Goal: Task Accomplishment & Management: Complete application form

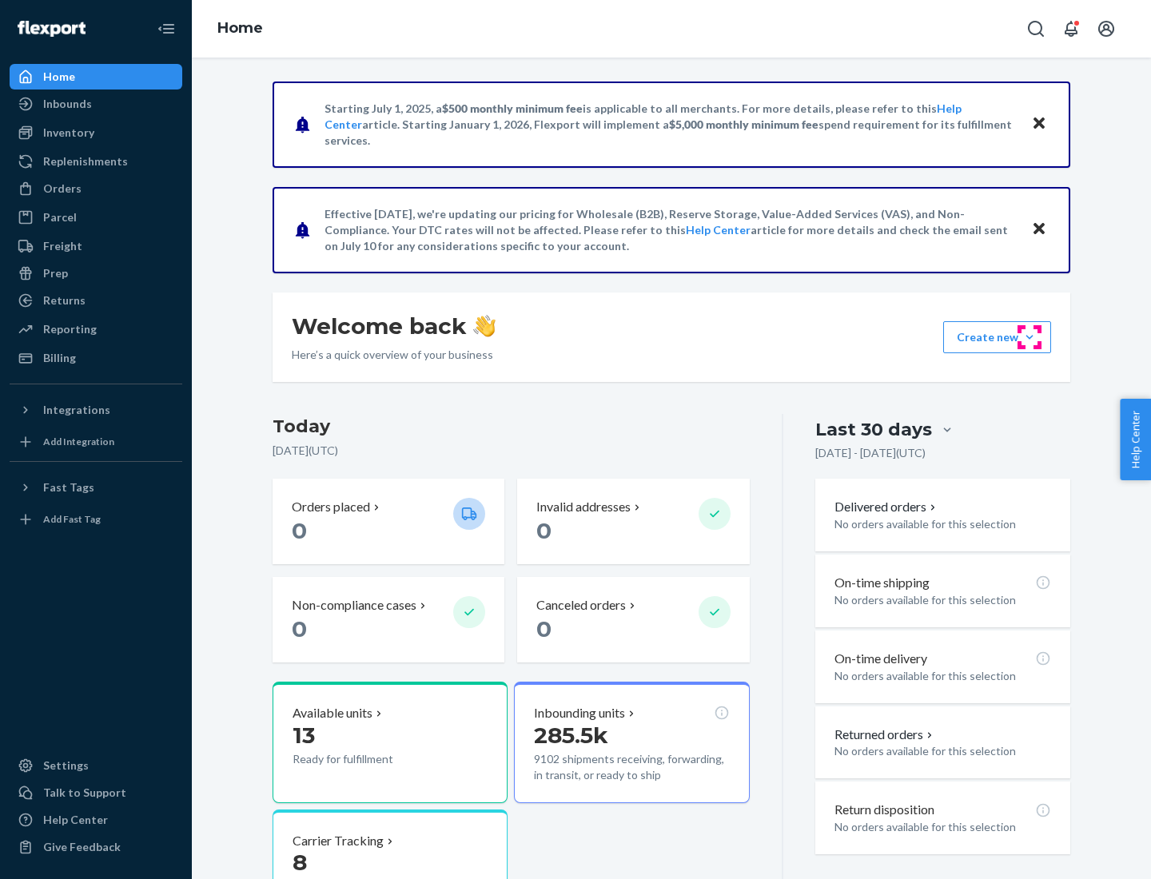
click at [1029, 337] on button "Create new Create new inbound Create new order Create new product" at bounding box center [997, 337] width 108 height 32
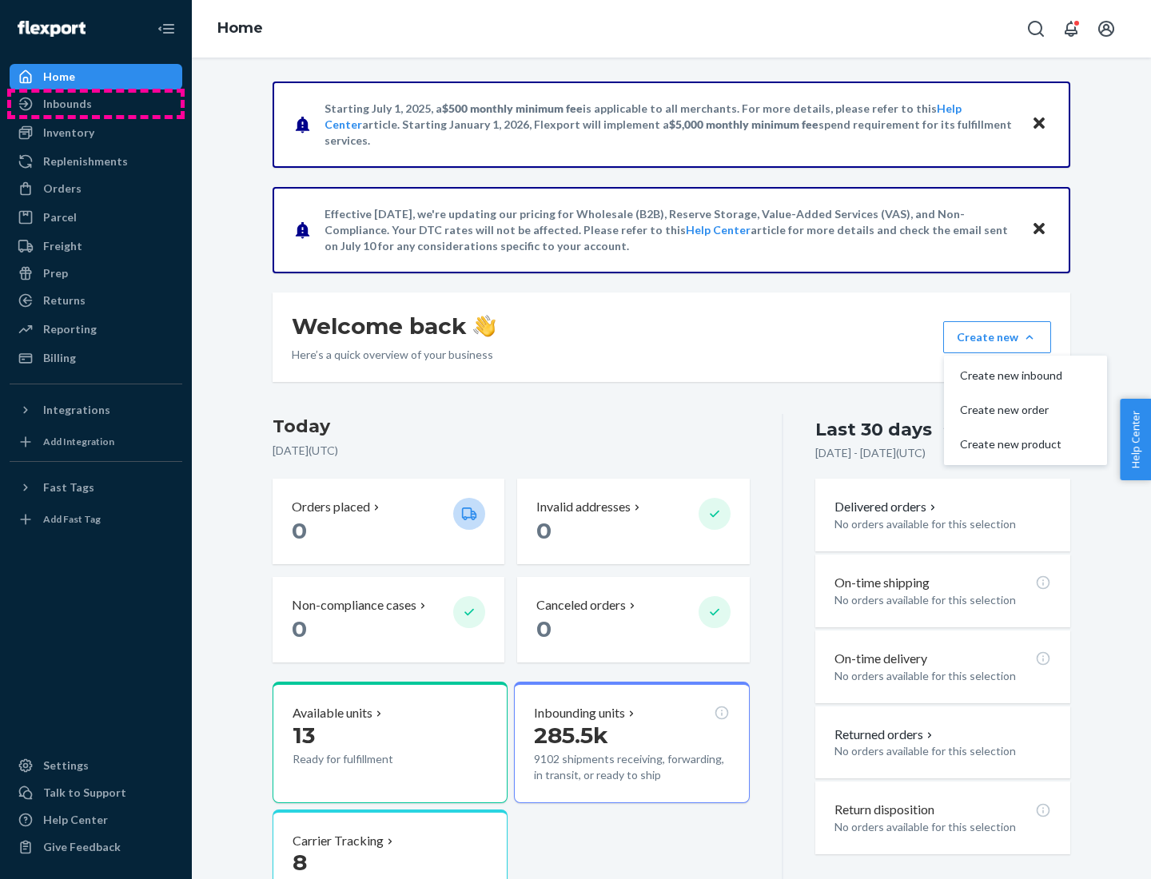
click at [96, 104] on div "Inbounds" at bounding box center [95, 104] width 169 height 22
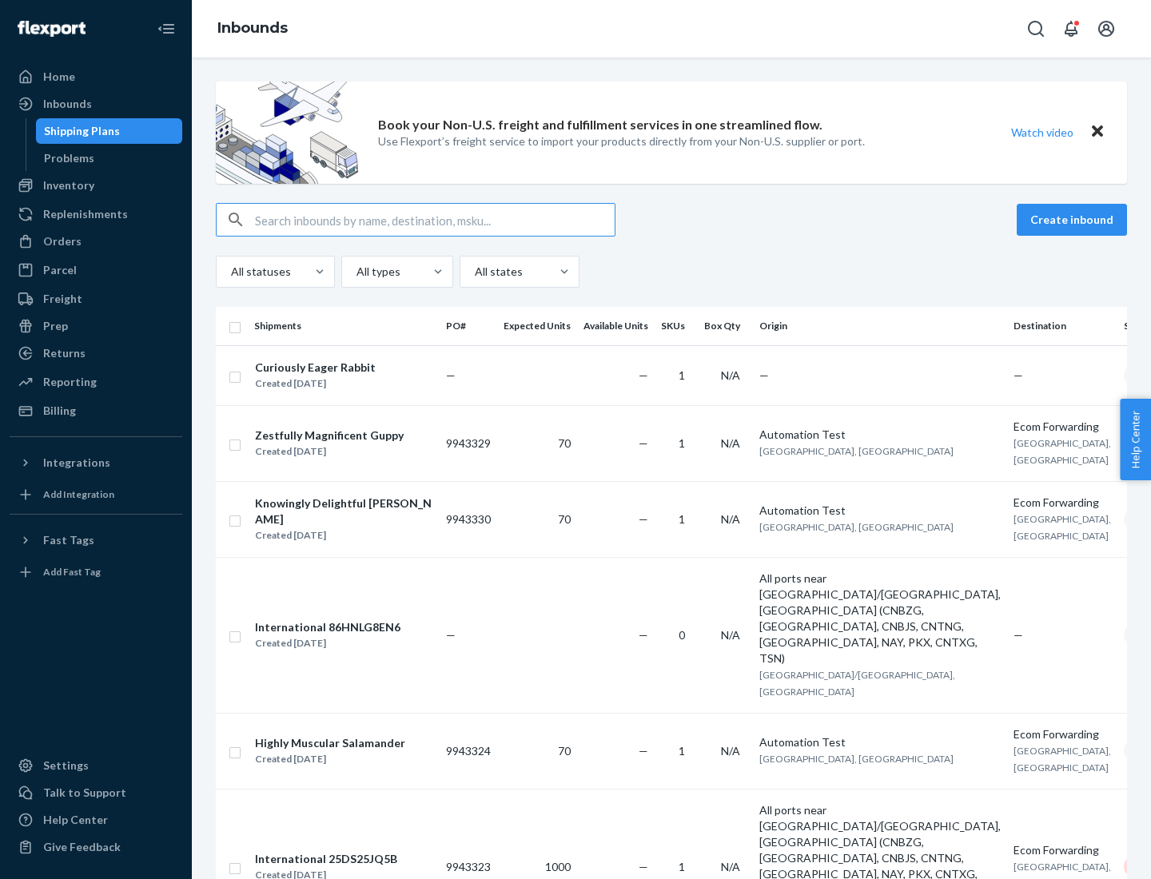
click at [1074, 220] on button "Create inbound" at bounding box center [1071, 220] width 110 height 32
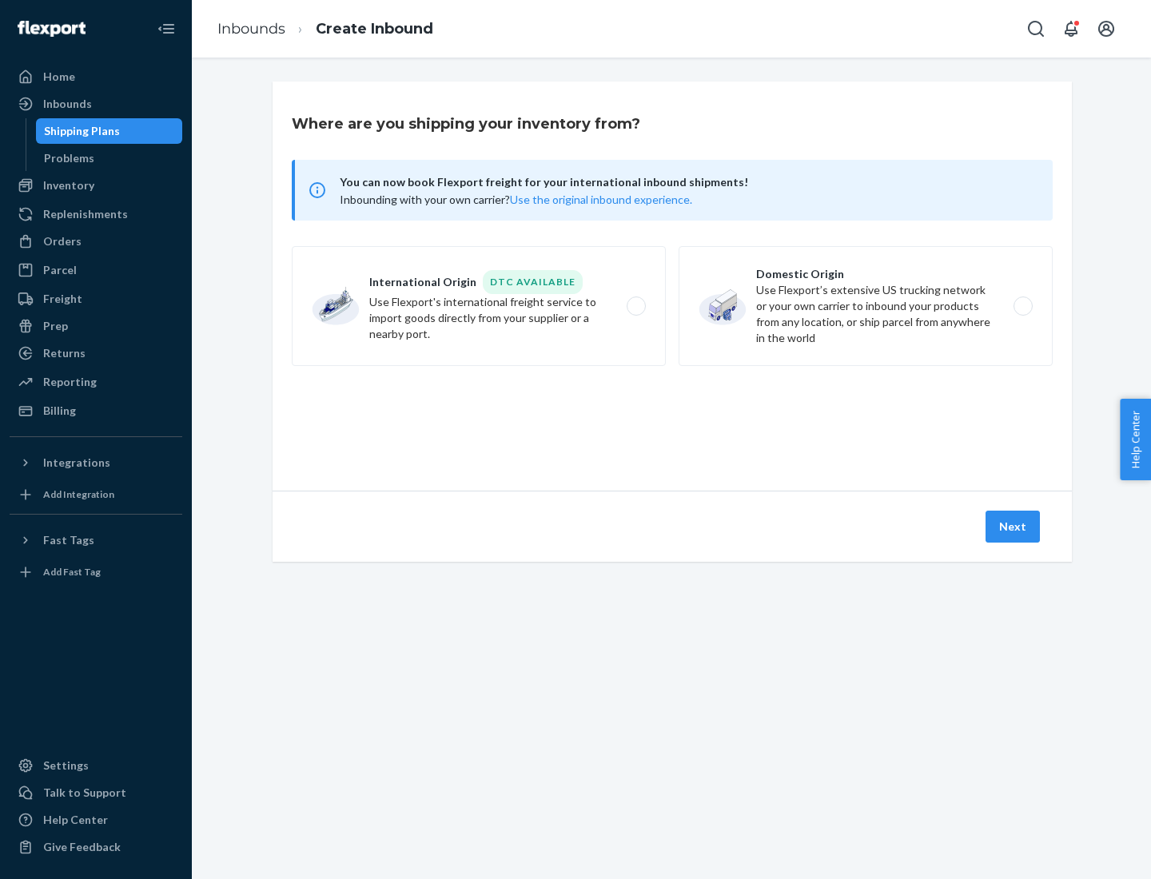
click at [865, 306] on label "Domestic Origin Use Flexport’s extensive US trucking network or your own carrie…" at bounding box center [865, 306] width 374 height 120
click at [1022, 306] on input "Domestic Origin Use Flexport’s extensive US trucking network or your own carrie…" at bounding box center [1027, 306] width 10 height 10
radio input "true"
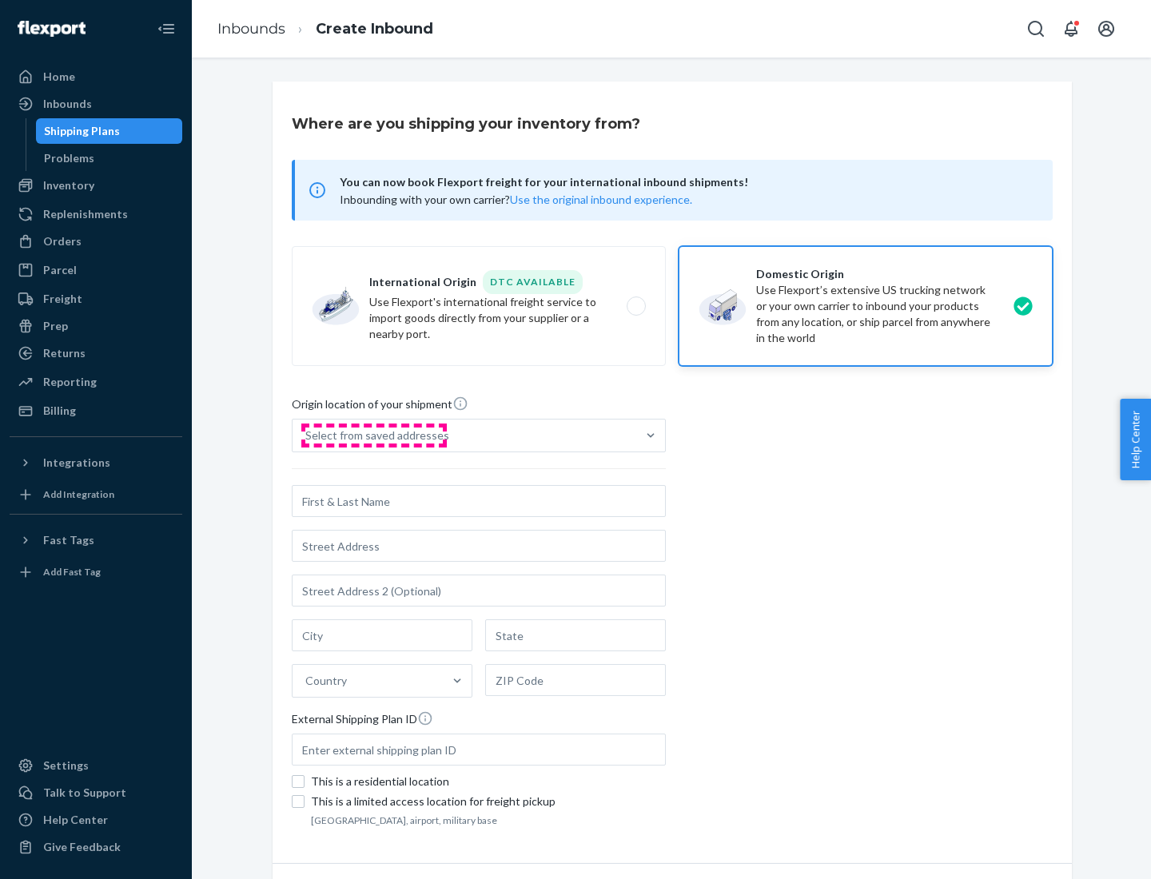
click at [373, 435] on div "Select from saved addresses" at bounding box center [377, 435] width 144 height 16
click at [307, 435] on input "Select from saved addresses" at bounding box center [306, 435] width 2 height 16
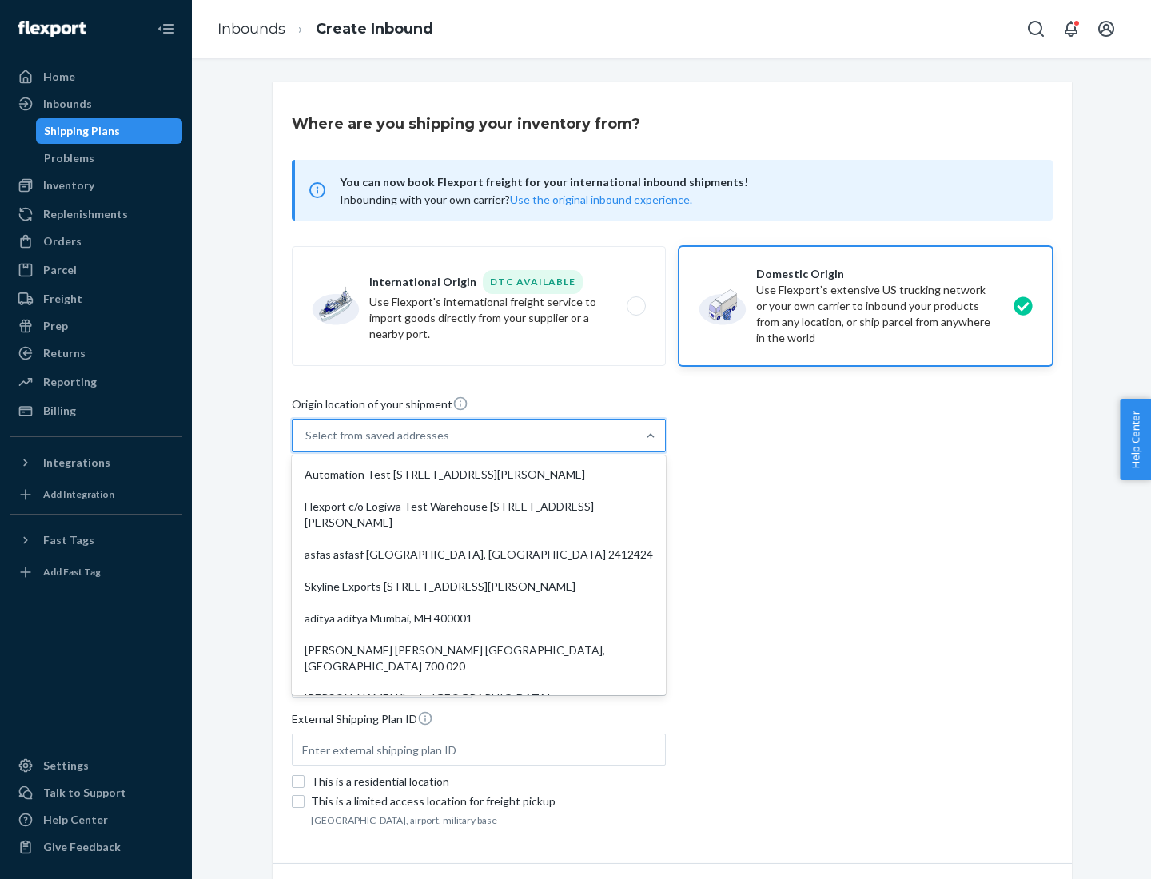
scroll to position [6, 0]
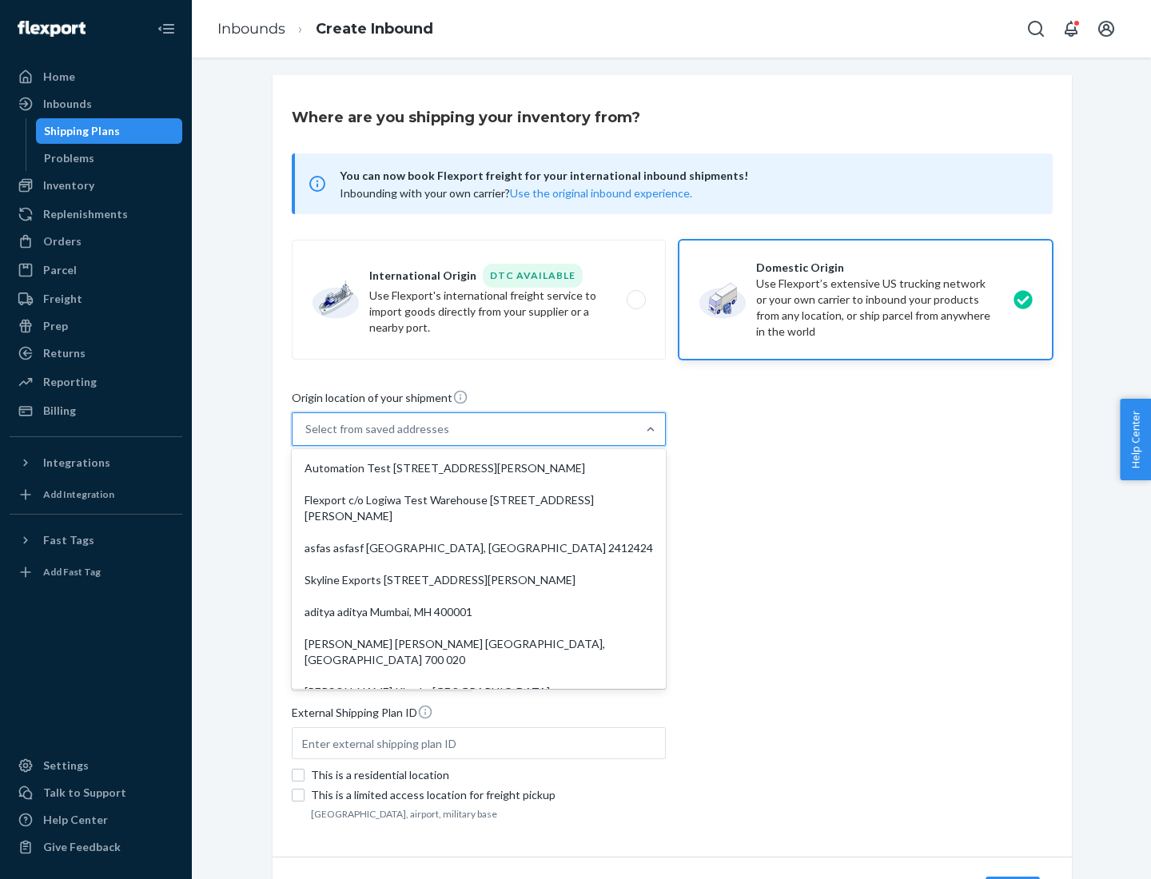
click at [479, 468] on div "Automation Test [STREET_ADDRESS][PERSON_NAME]" at bounding box center [479, 468] width 368 height 32
click at [307, 437] on input "option Automation Test [STREET_ADDRESS][PERSON_NAME]. 9 results available. Use …" at bounding box center [306, 429] width 2 height 16
type input "Automation Test"
type input "9th Floor"
type input "[GEOGRAPHIC_DATA]"
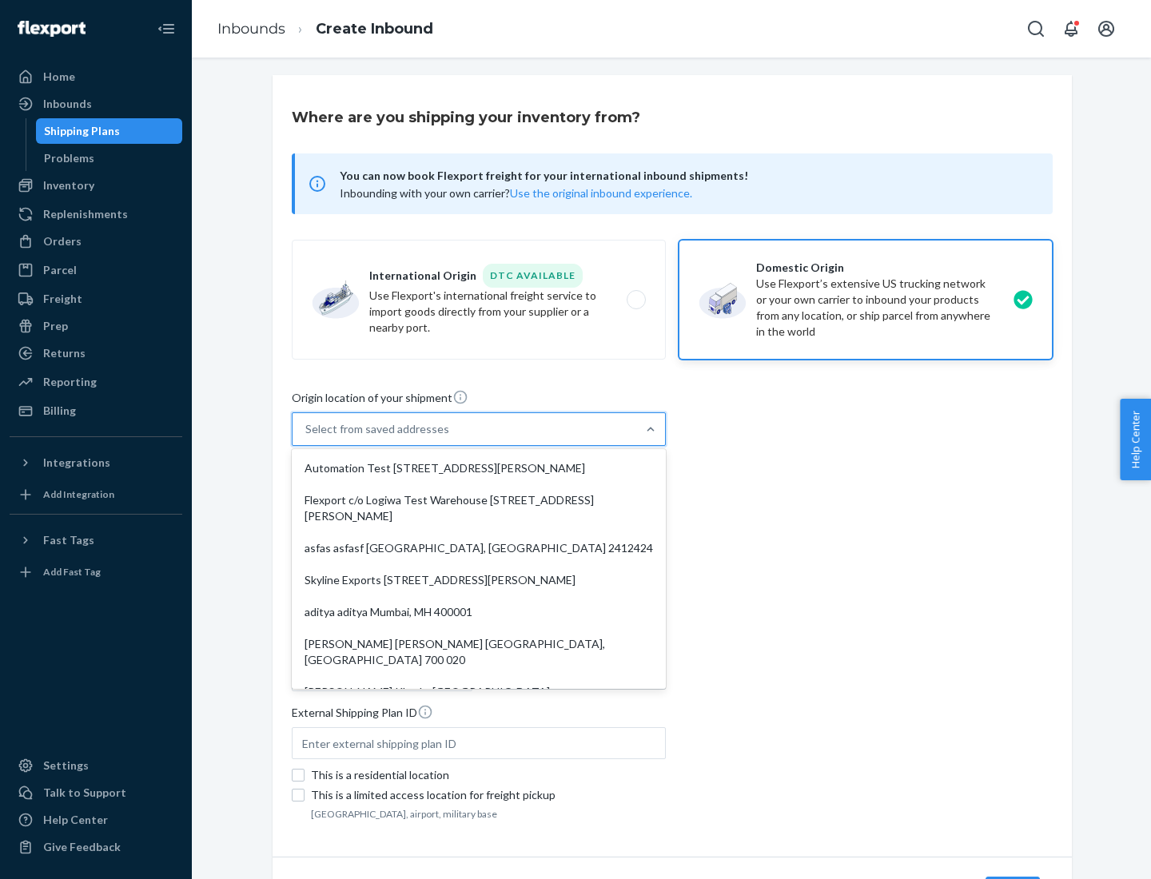
type input "CA"
type input "94104"
type input "[STREET_ADDRESS][PERSON_NAME]"
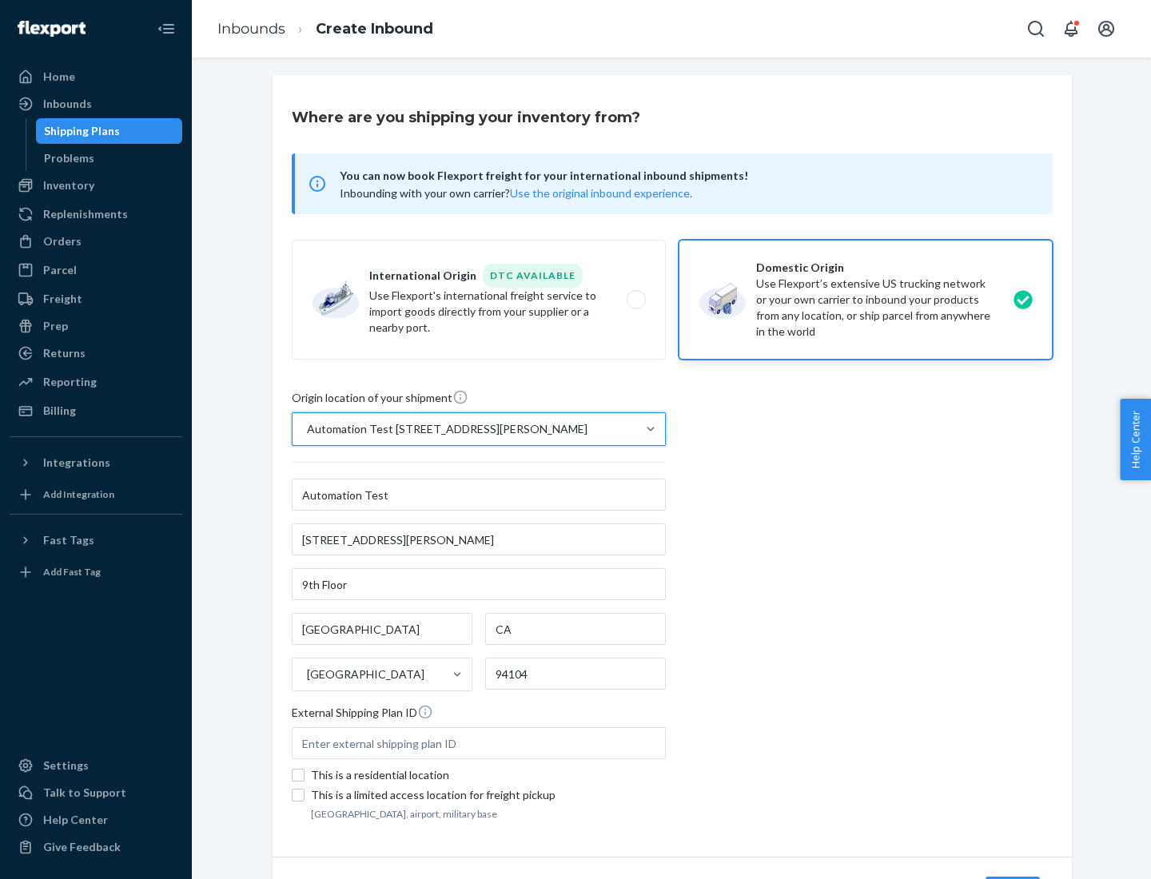
scroll to position [93, 0]
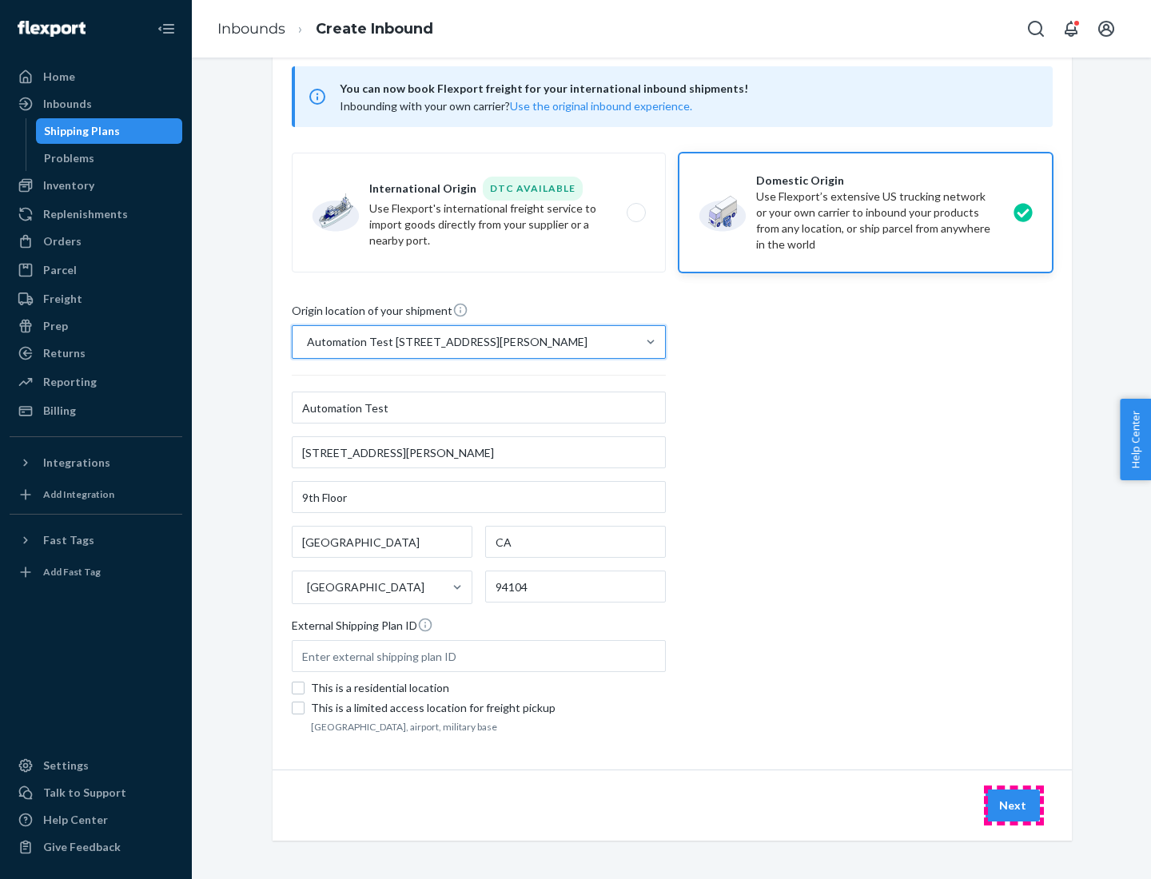
click at [1013, 805] on button "Next" at bounding box center [1012, 805] width 54 height 32
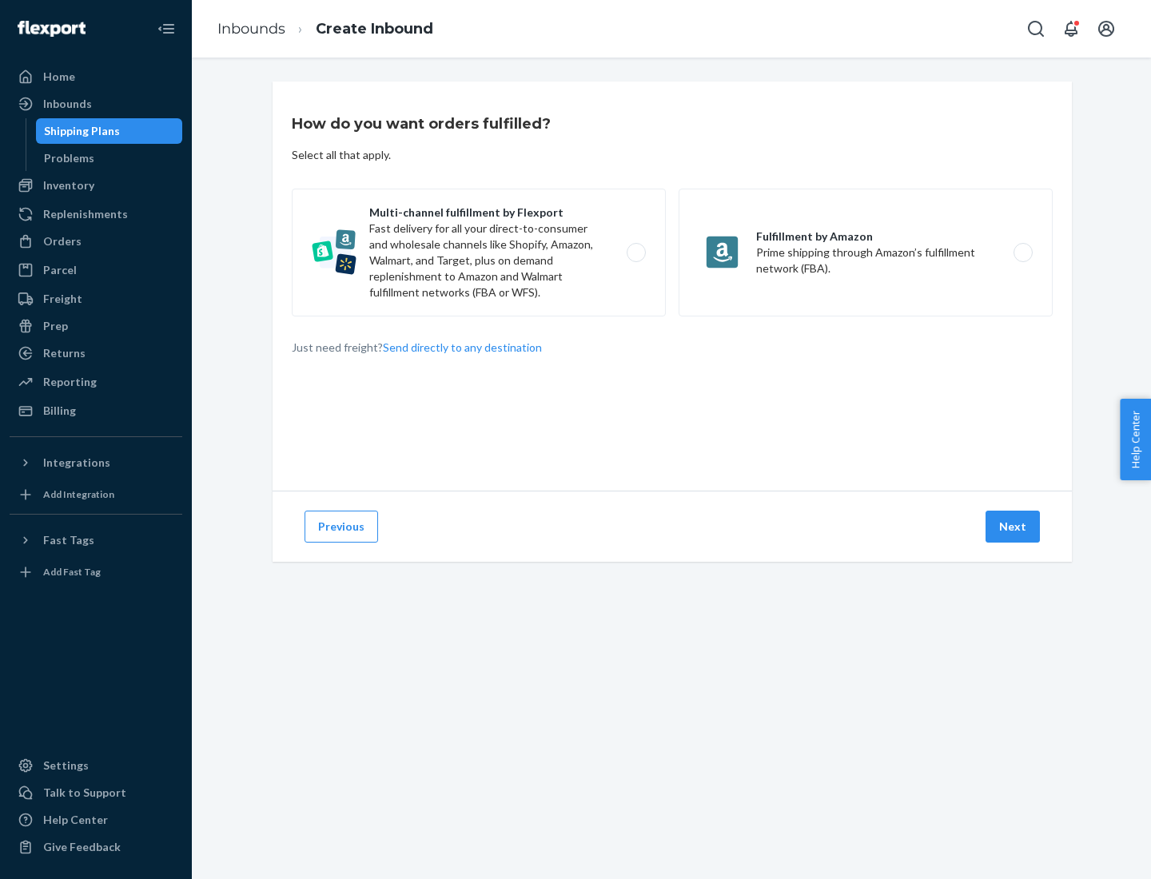
click at [479, 252] on label "Multi-channel fulfillment by Flexport Fast delivery for all your direct-to-cons…" at bounding box center [479, 253] width 374 height 128
click at [635, 252] on input "Multi-channel fulfillment by Flexport Fast delivery for all your direct-to-cons…" at bounding box center [640, 253] width 10 height 10
radio input "true"
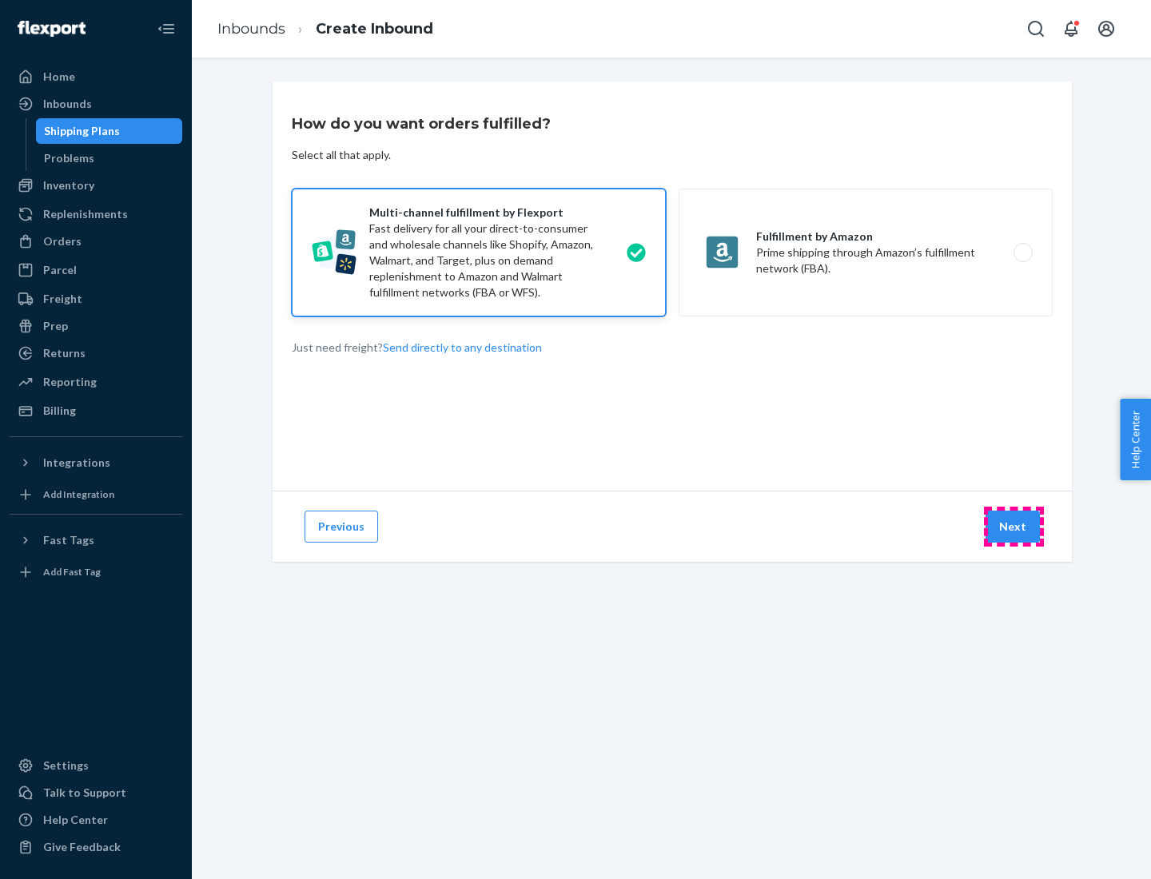
click at [1013, 527] on button "Next" at bounding box center [1012, 527] width 54 height 32
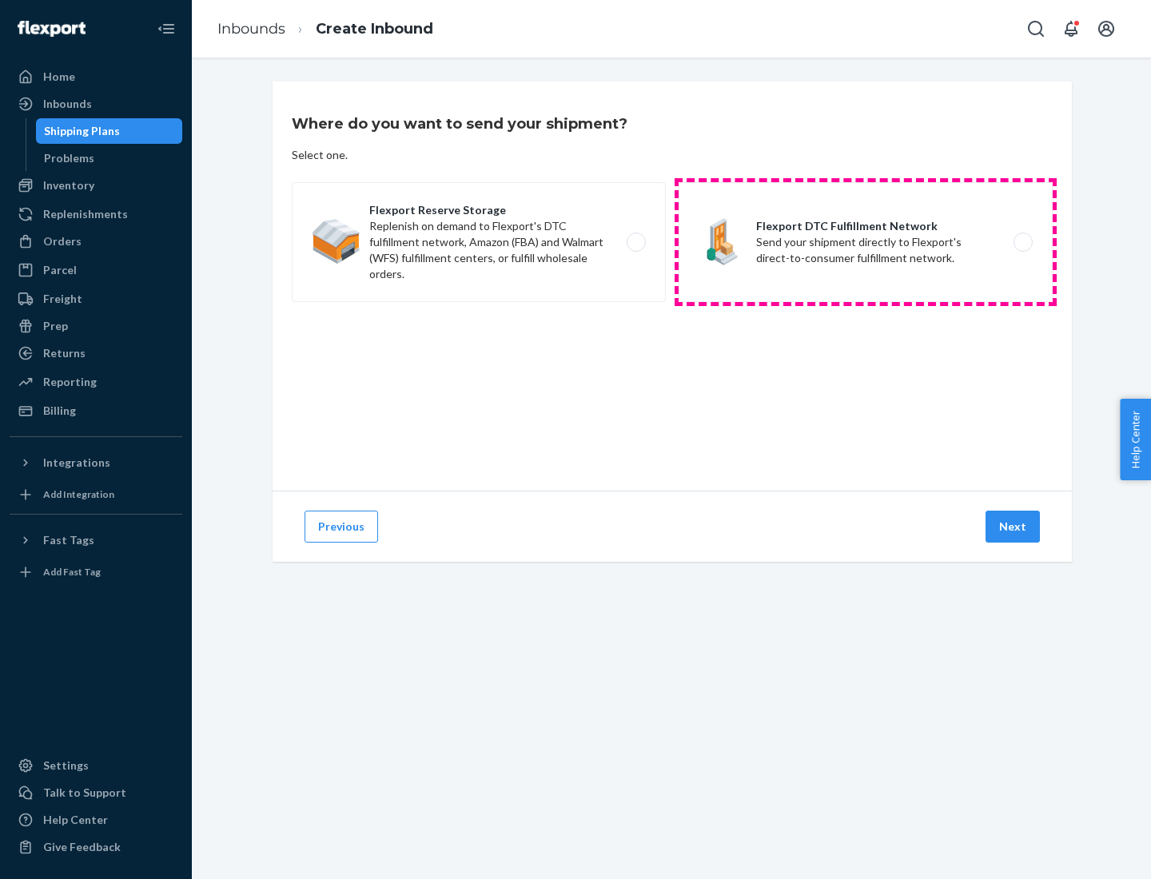
click at [865, 242] on label "Flexport DTC Fulfillment Network Send your shipment directly to Flexport's dire…" at bounding box center [865, 242] width 374 height 120
click at [1022, 242] on input "Flexport DTC Fulfillment Network Send your shipment directly to Flexport's dire…" at bounding box center [1027, 242] width 10 height 10
radio input "true"
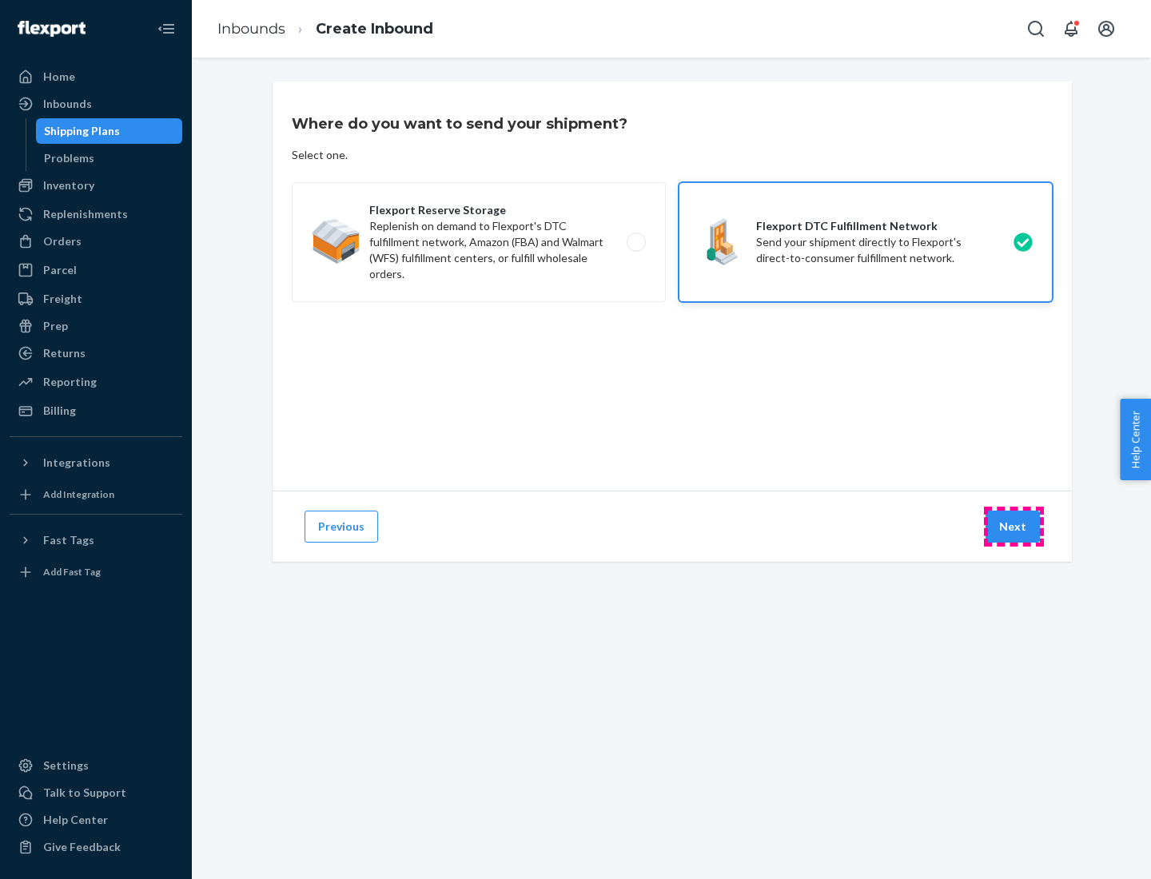
click at [1013, 527] on button "Next" at bounding box center [1012, 527] width 54 height 32
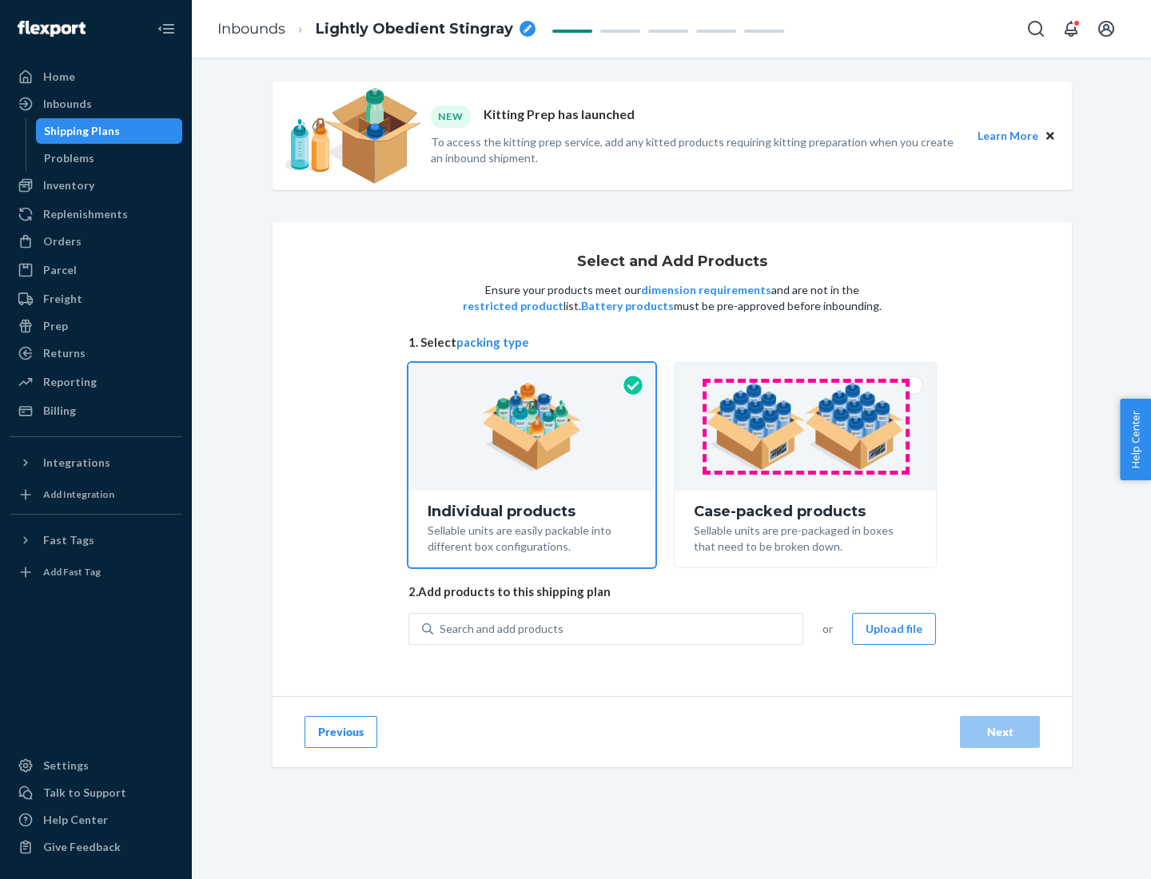
click at [805, 427] on img at bounding box center [805, 427] width 199 height 88
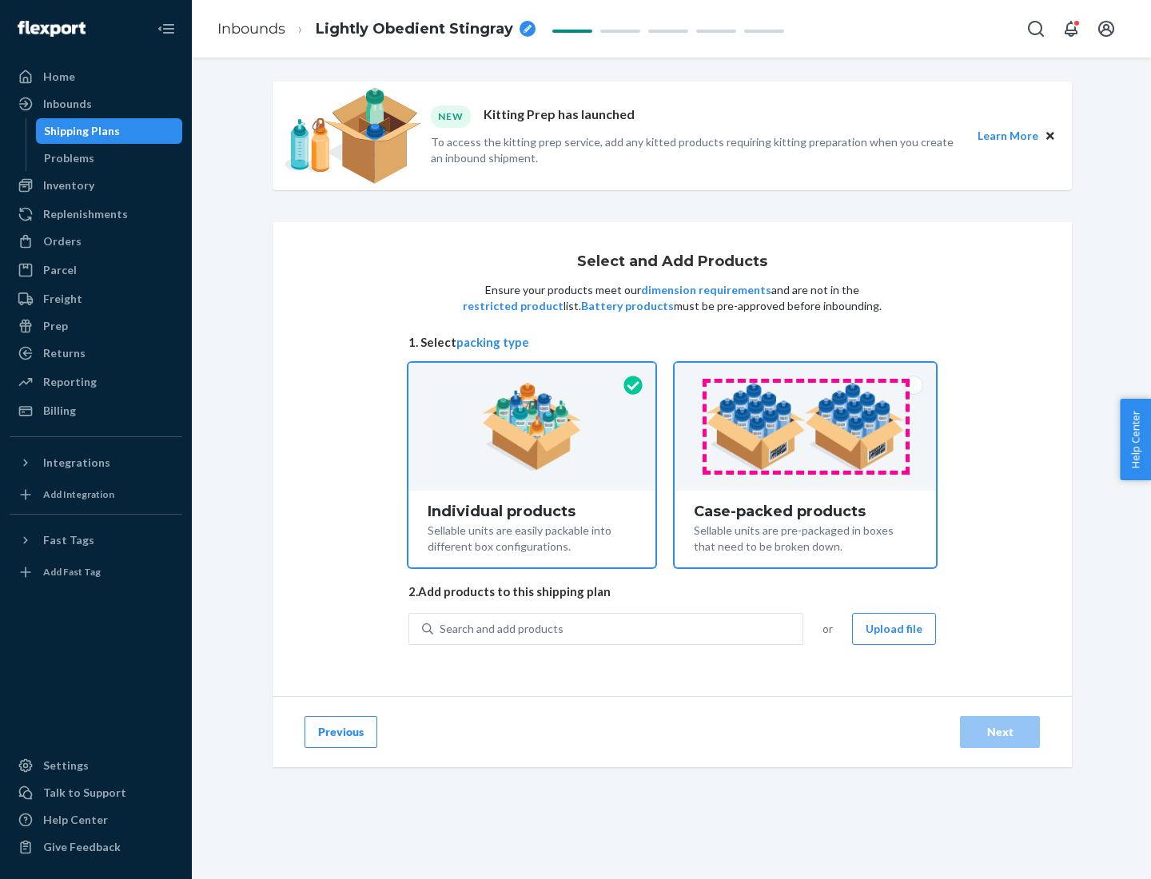
click at [805, 373] on input "Case-packed products Sellable units are pre-packaged in boxes that need to be b…" at bounding box center [805, 368] width 10 height 10
radio input "true"
radio input "false"
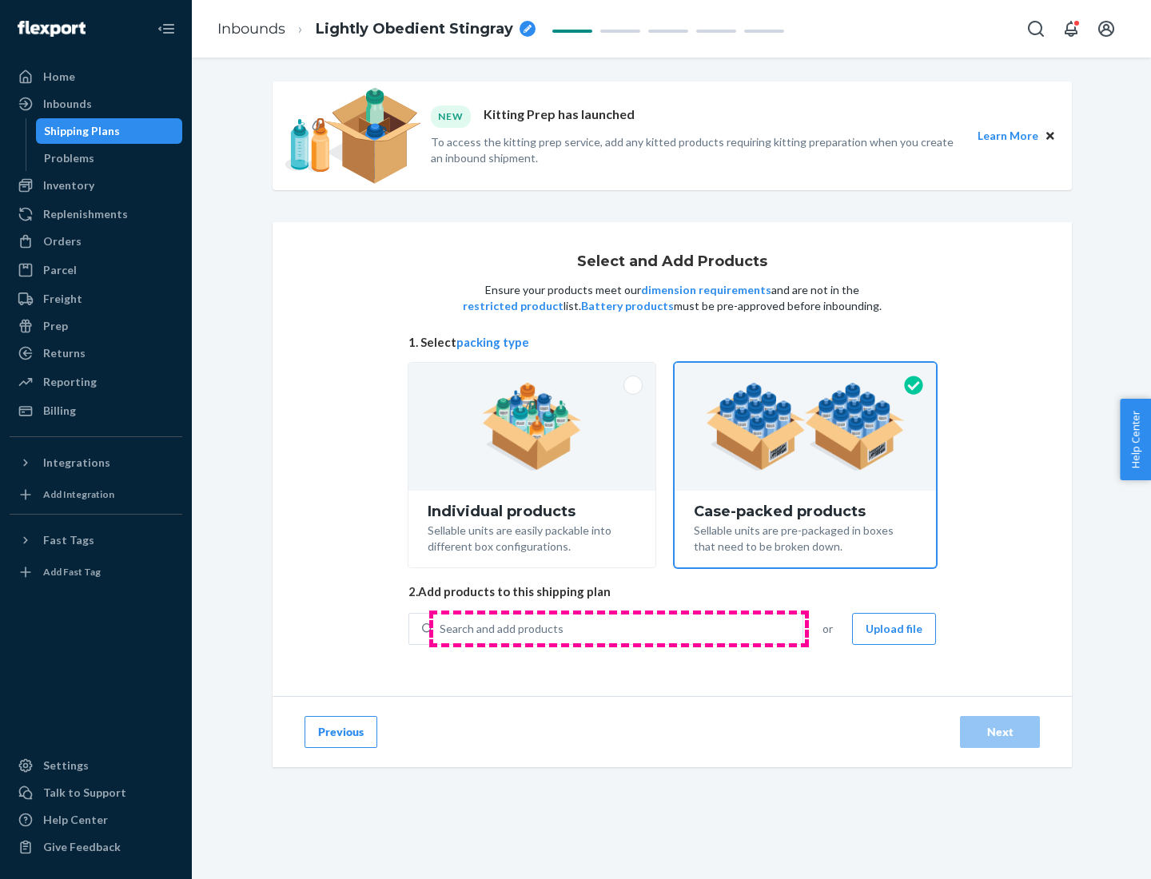
click at [618, 628] on div "Search and add products" at bounding box center [617, 628] width 369 height 29
click at [441, 628] on input "Search and add products" at bounding box center [440, 629] width 2 height 16
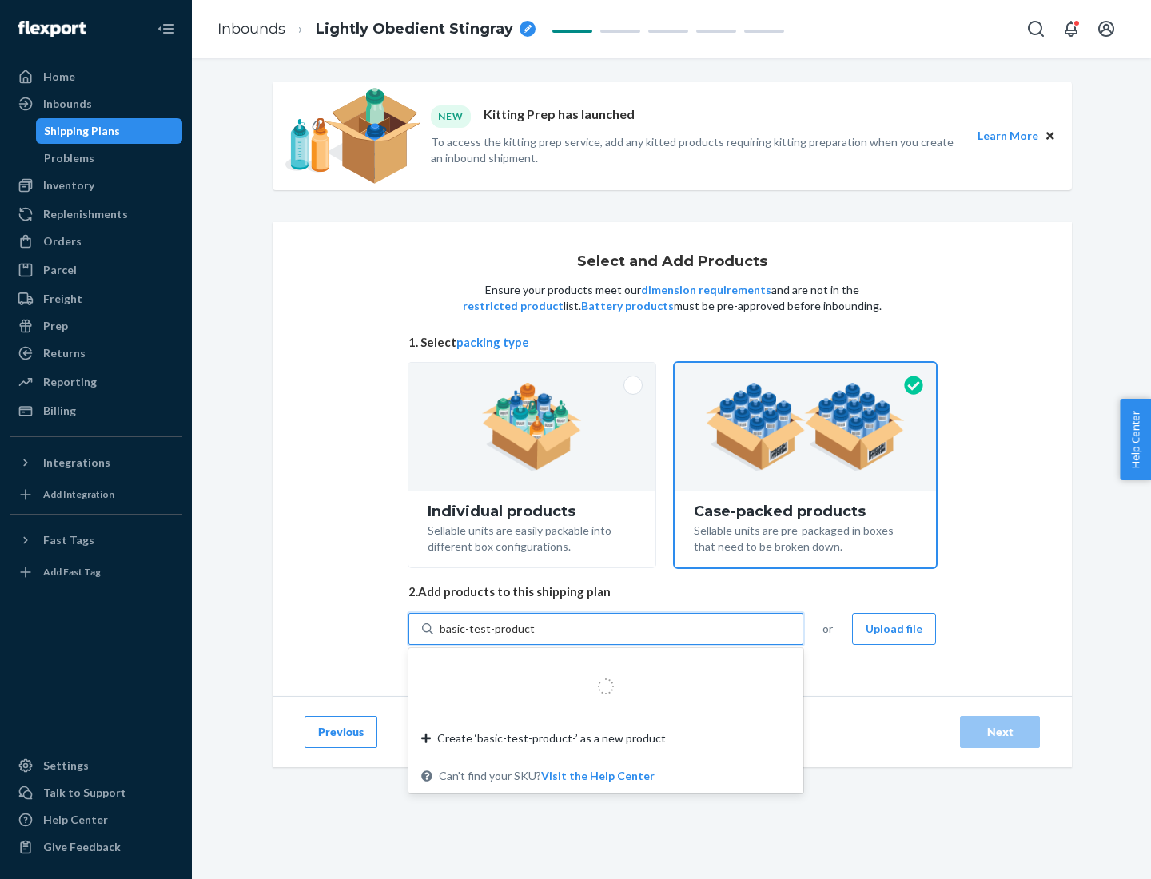
type input "basic-test-product-1"
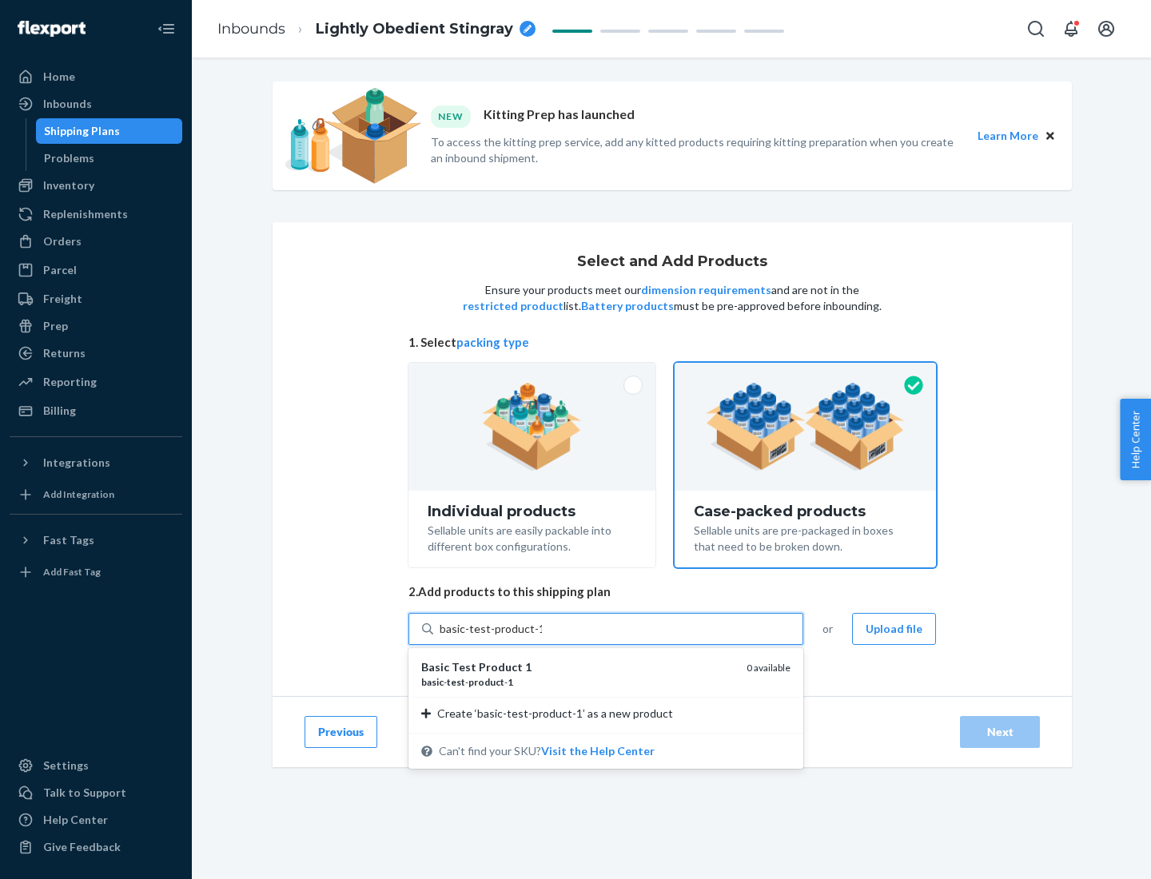
click at [578, 682] on div "basic - test - product - 1" at bounding box center [577, 682] width 312 height 14
click at [542, 637] on input "basic-test-product-1" at bounding box center [490, 629] width 102 height 16
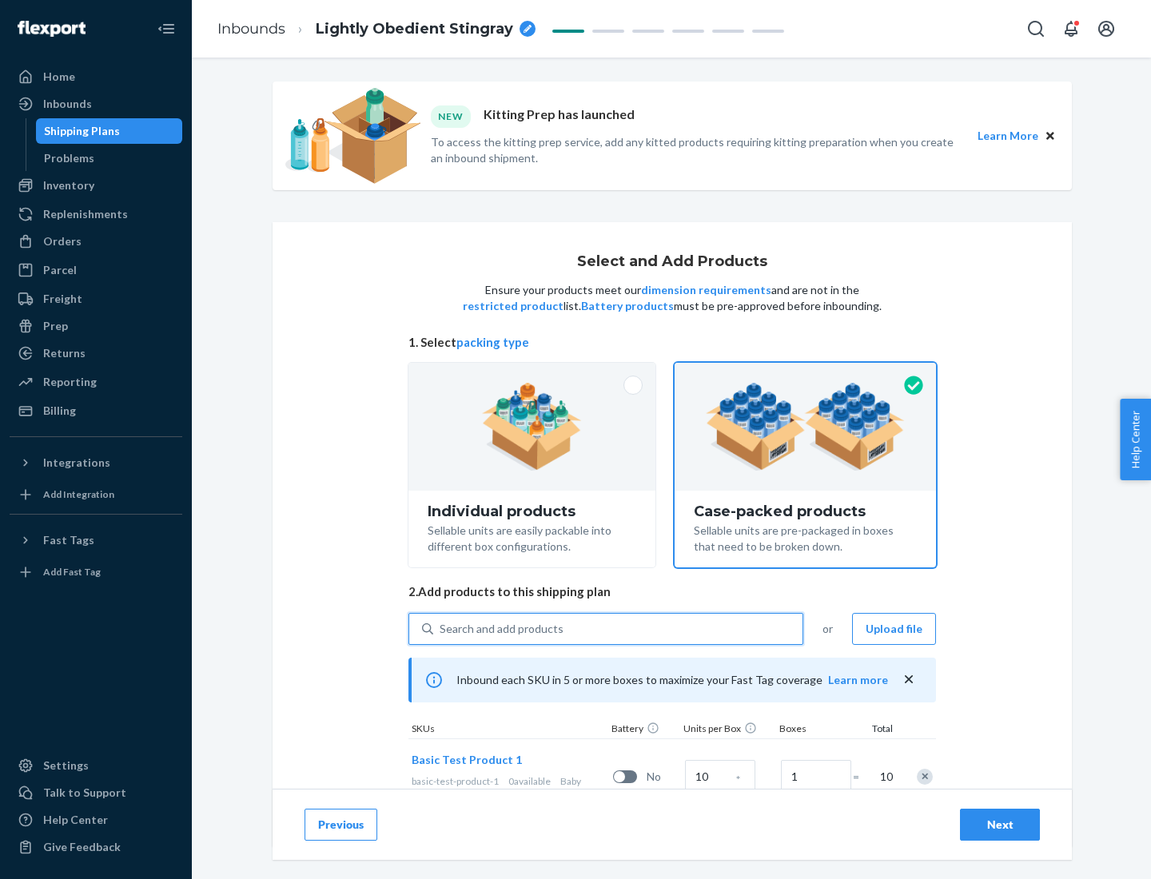
scroll to position [58, 0]
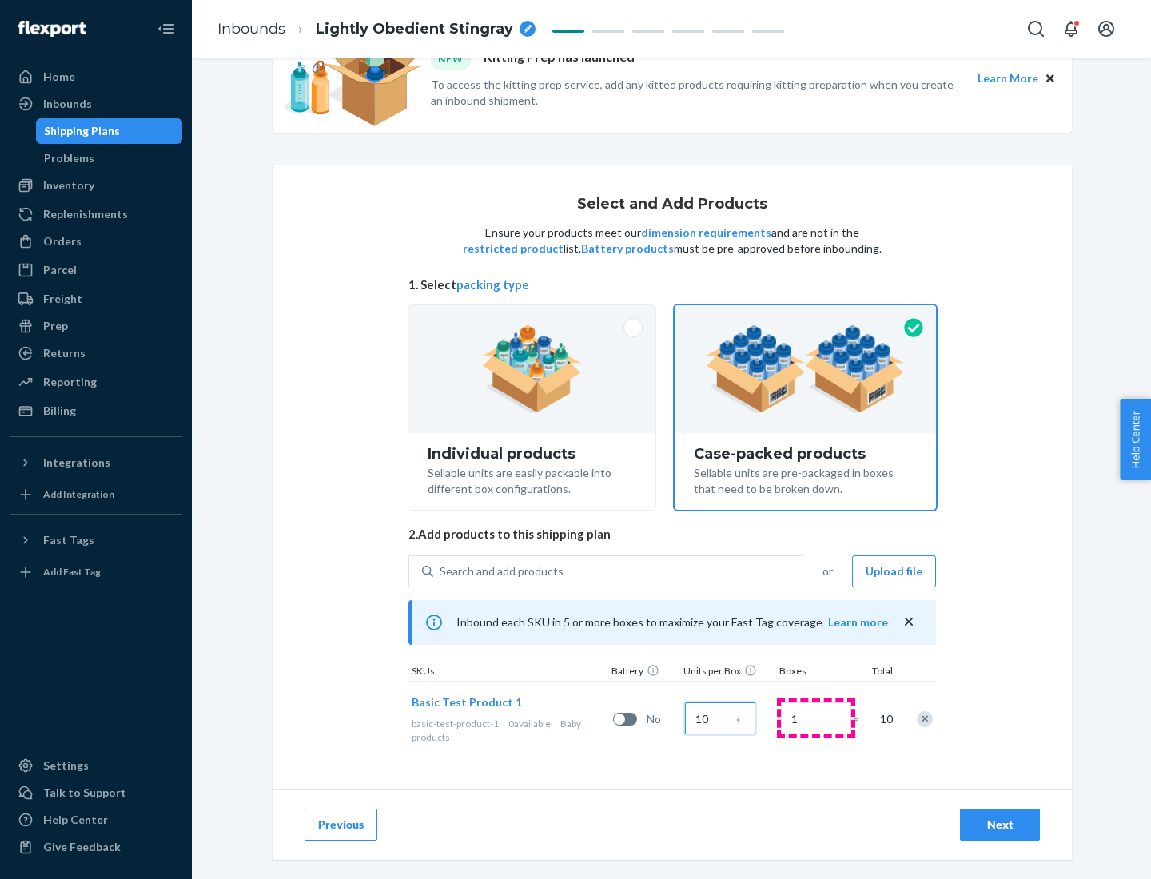
type input "10"
type input "7"
click at [1000, 825] on div "Next" at bounding box center [999, 825] width 53 height 16
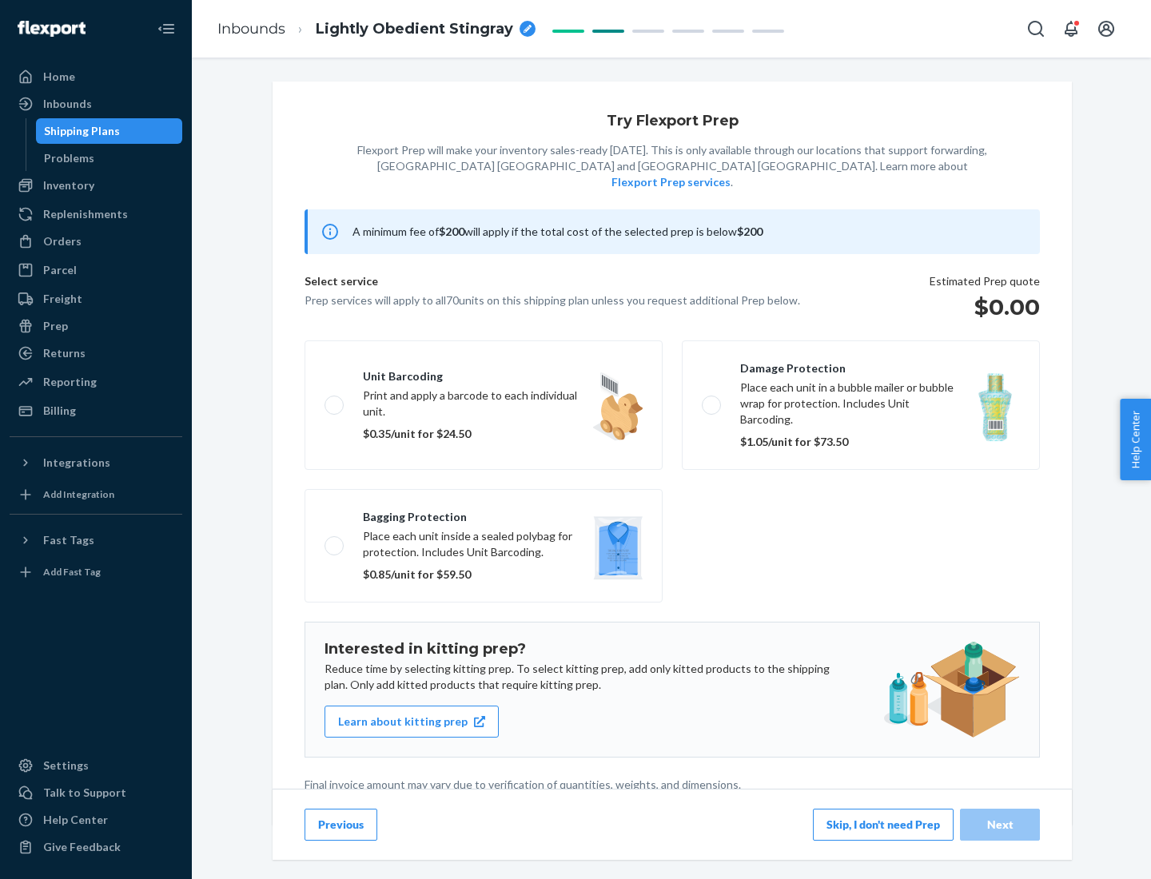
scroll to position [4, 0]
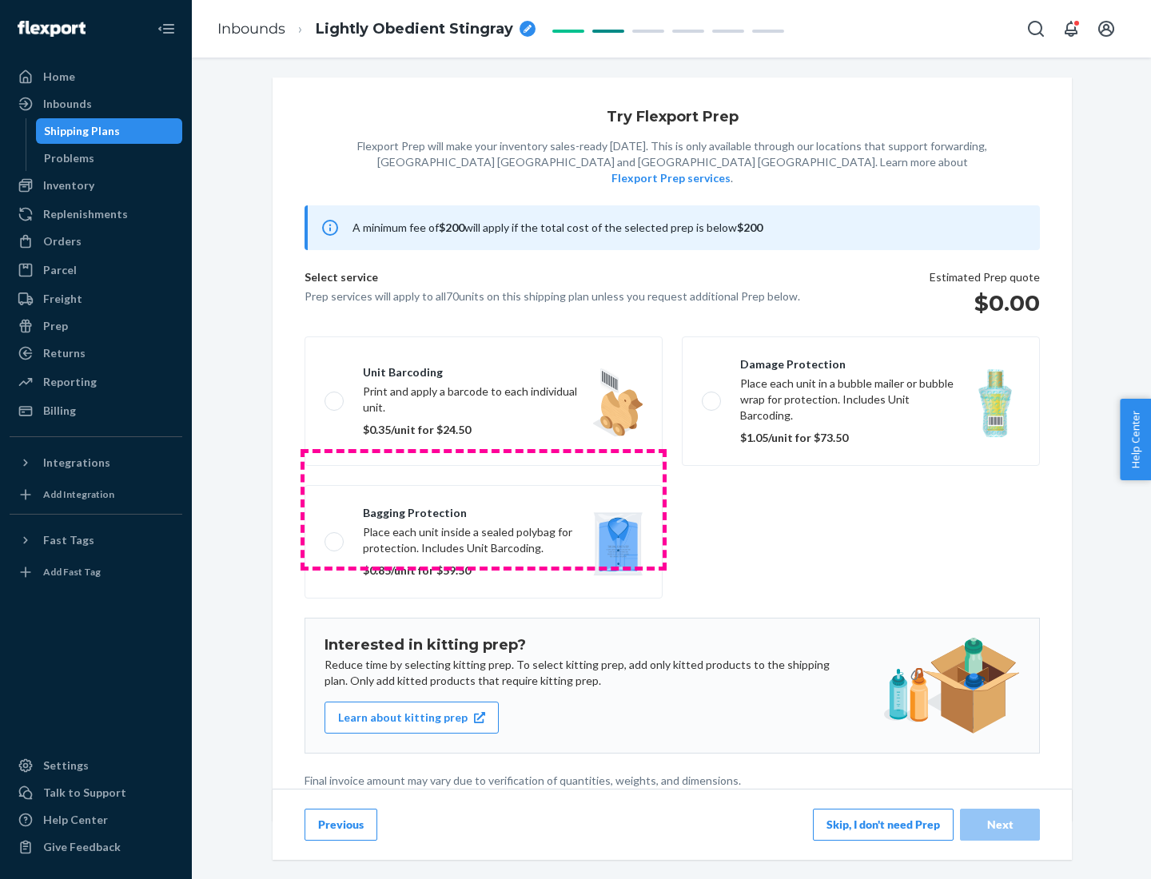
click at [483, 509] on label "Bagging protection Place each unit inside a sealed polybag for protection. Incl…" at bounding box center [483, 541] width 358 height 113
click at [335, 536] on input "Bagging protection Place each unit inside a sealed polybag for protection. Incl…" at bounding box center [329, 541] width 10 height 10
checkbox input "true"
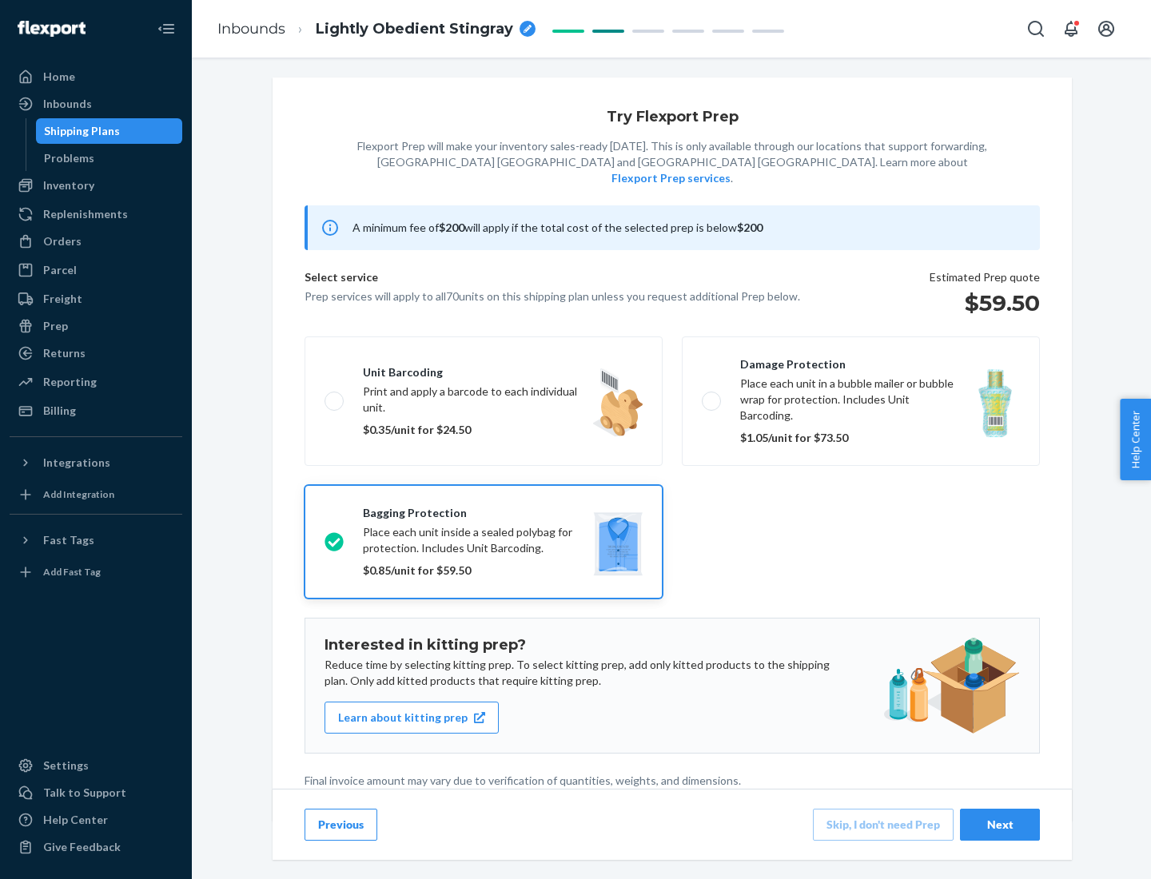
click at [1000, 824] on div "Next" at bounding box center [999, 825] width 53 height 16
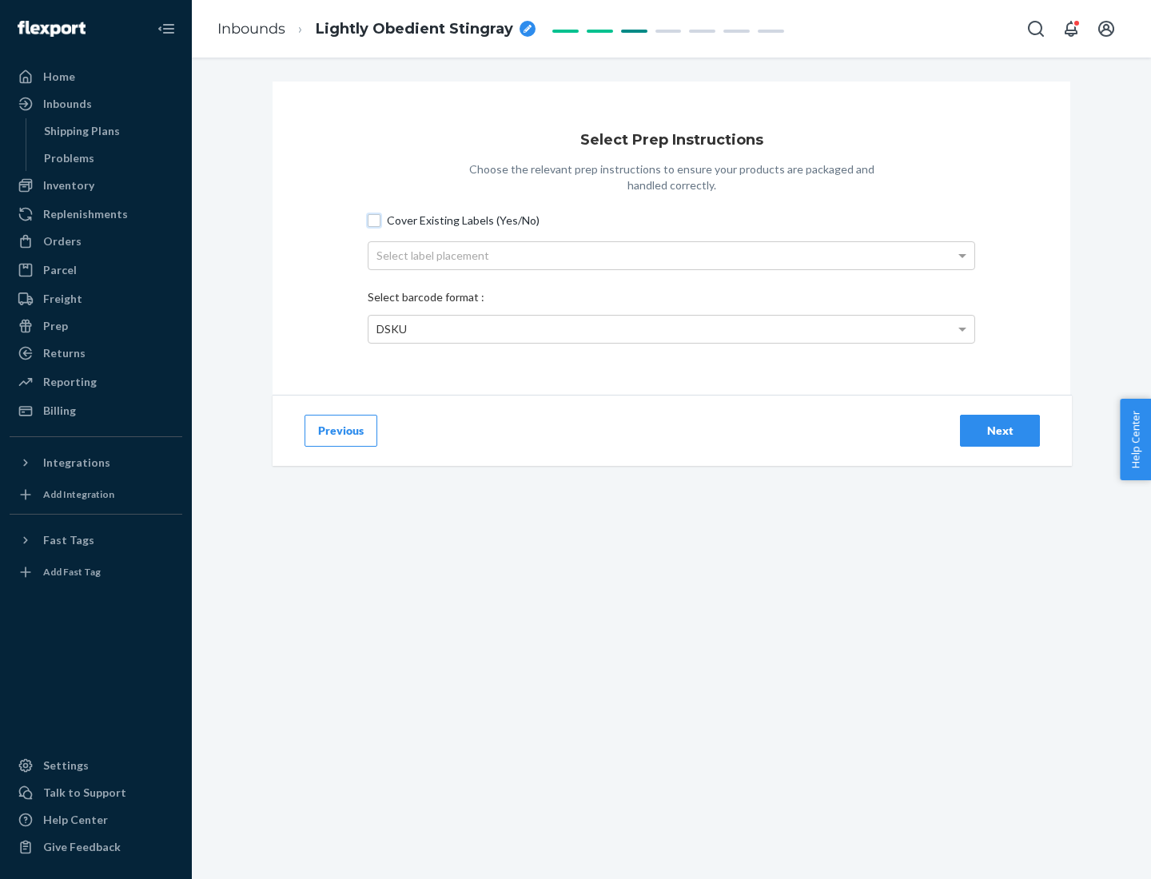
click at [374, 220] on input "Cover Existing Labels (Yes/No)" at bounding box center [374, 220] width 13 height 13
checkbox input "true"
click at [671, 255] on div "Select label placement" at bounding box center [671, 255] width 606 height 27
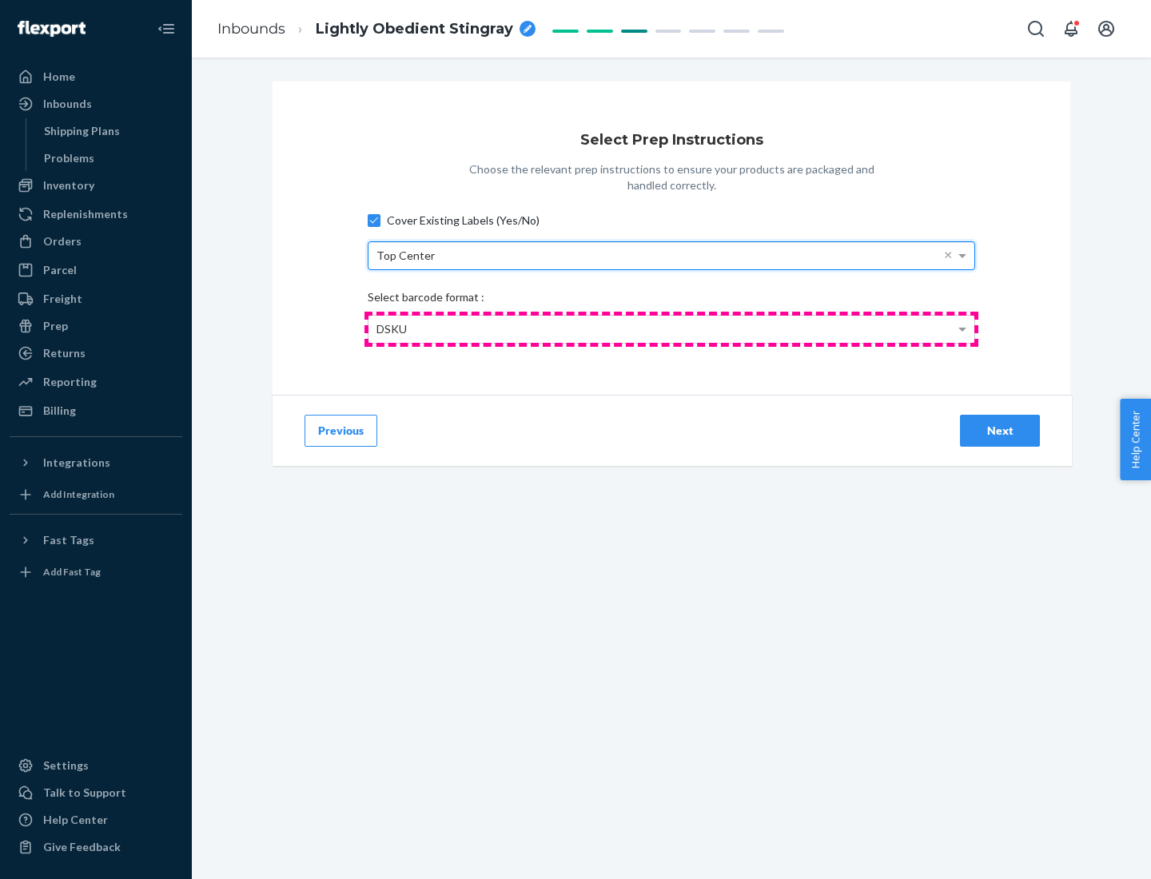
click at [671, 328] on div "DSKU" at bounding box center [671, 329] width 606 height 27
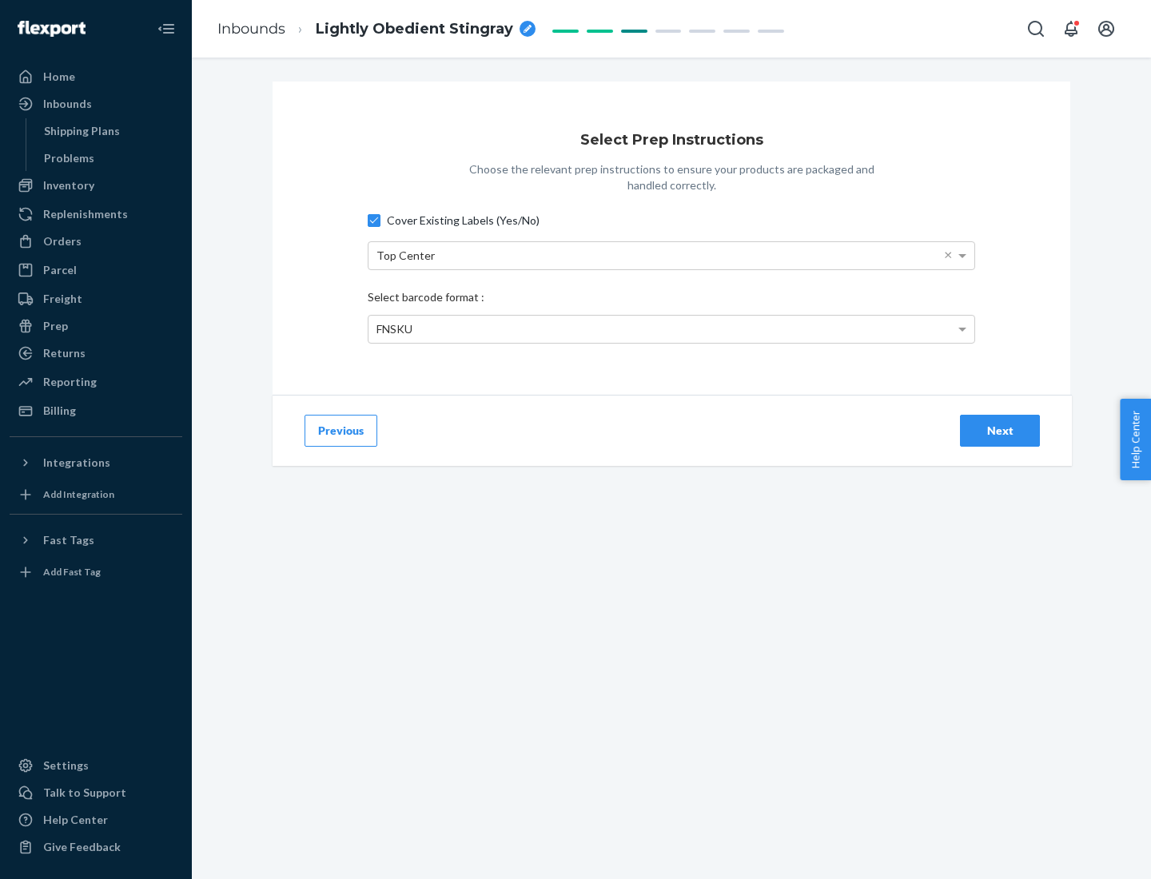
click at [1000, 430] on div "Next" at bounding box center [999, 431] width 53 height 16
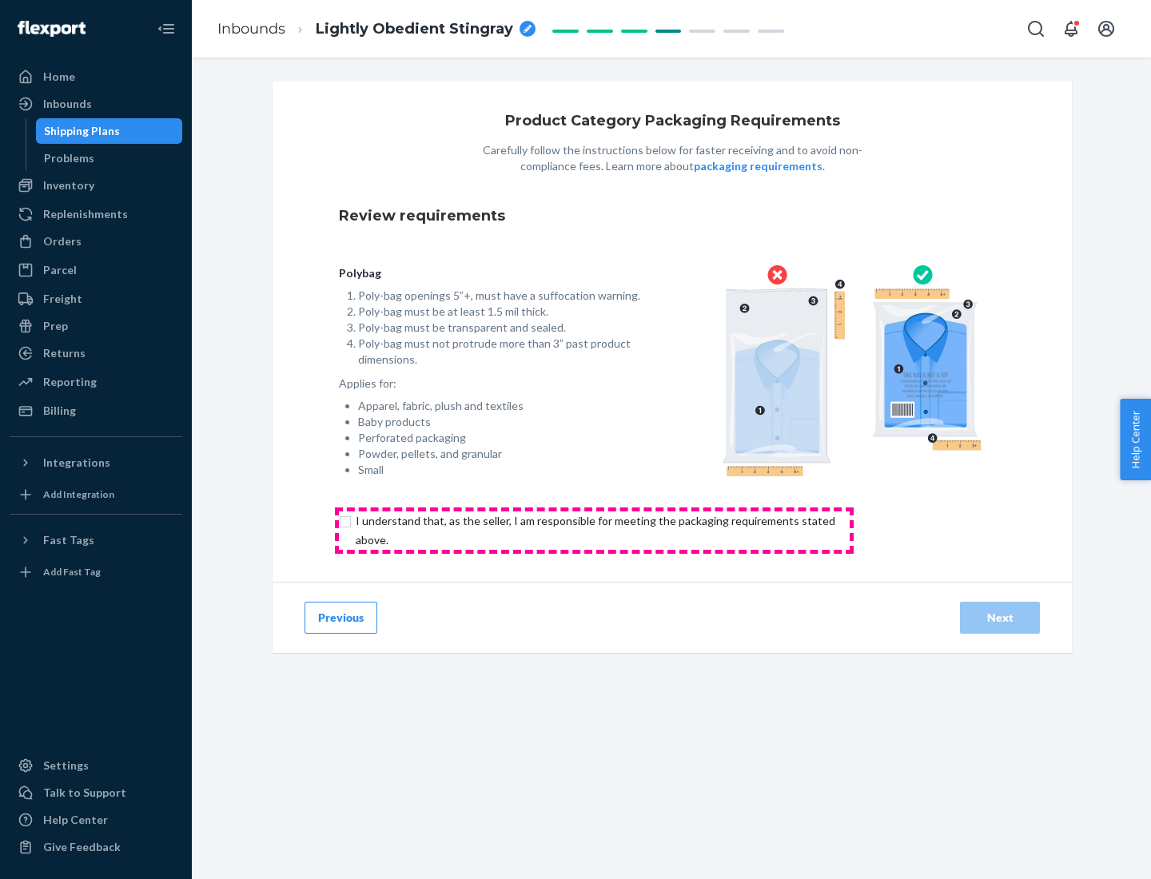
click at [594, 530] on input "checkbox" at bounding box center [604, 530] width 531 height 38
checkbox input "true"
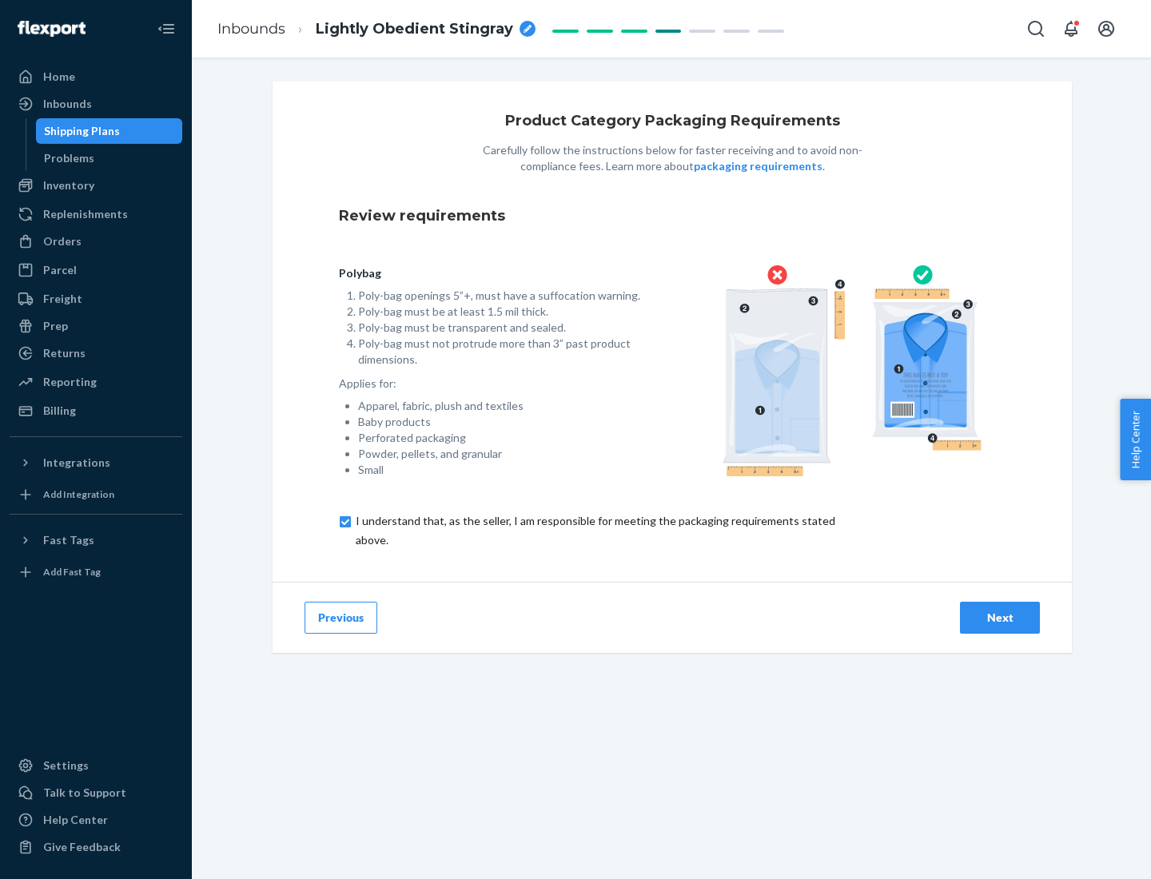
click at [1000, 617] on div "Next" at bounding box center [999, 618] width 53 height 16
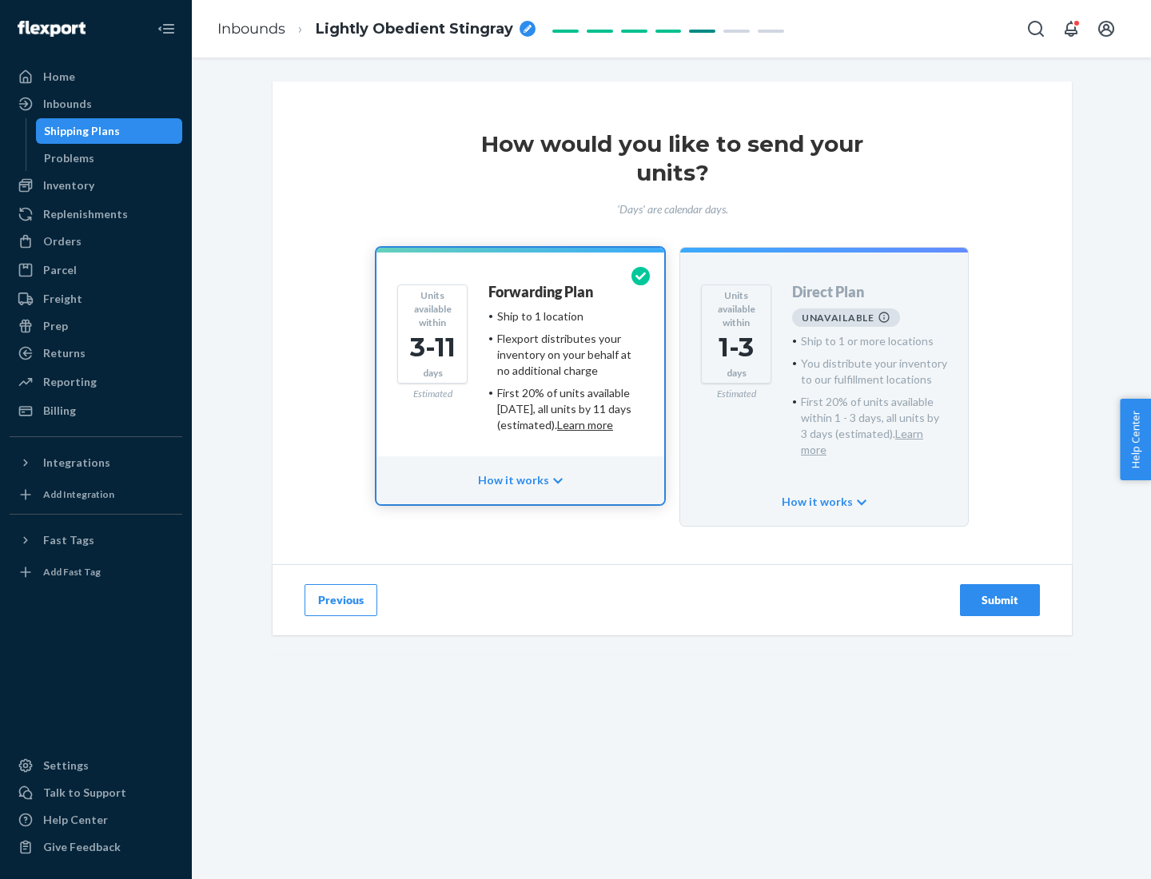
click at [542, 292] on h4 "Forwarding Plan" at bounding box center [540, 292] width 105 height 16
click at [1000, 592] on div "Submit" at bounding box center [999, 600] width 53 height 16
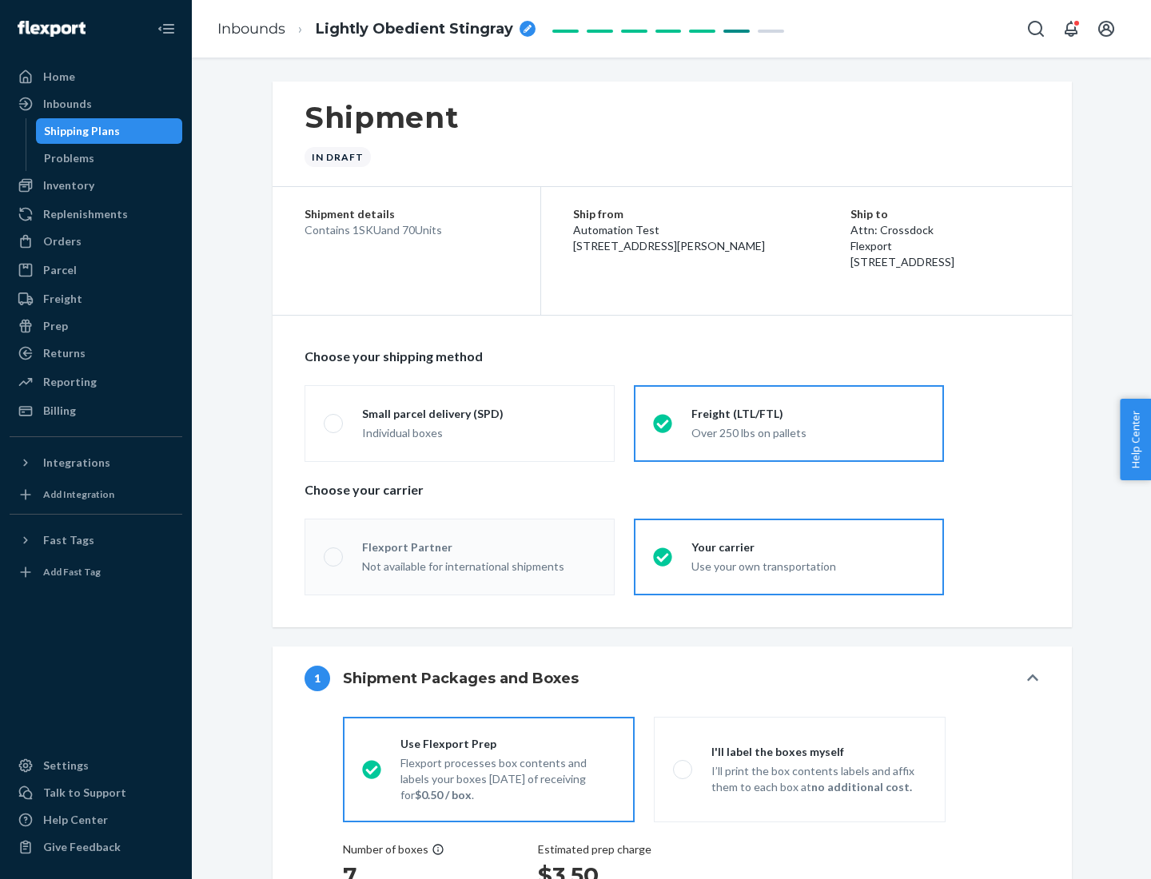
radio input "true"
radio input "false"
radio input "true"
radio input "false"
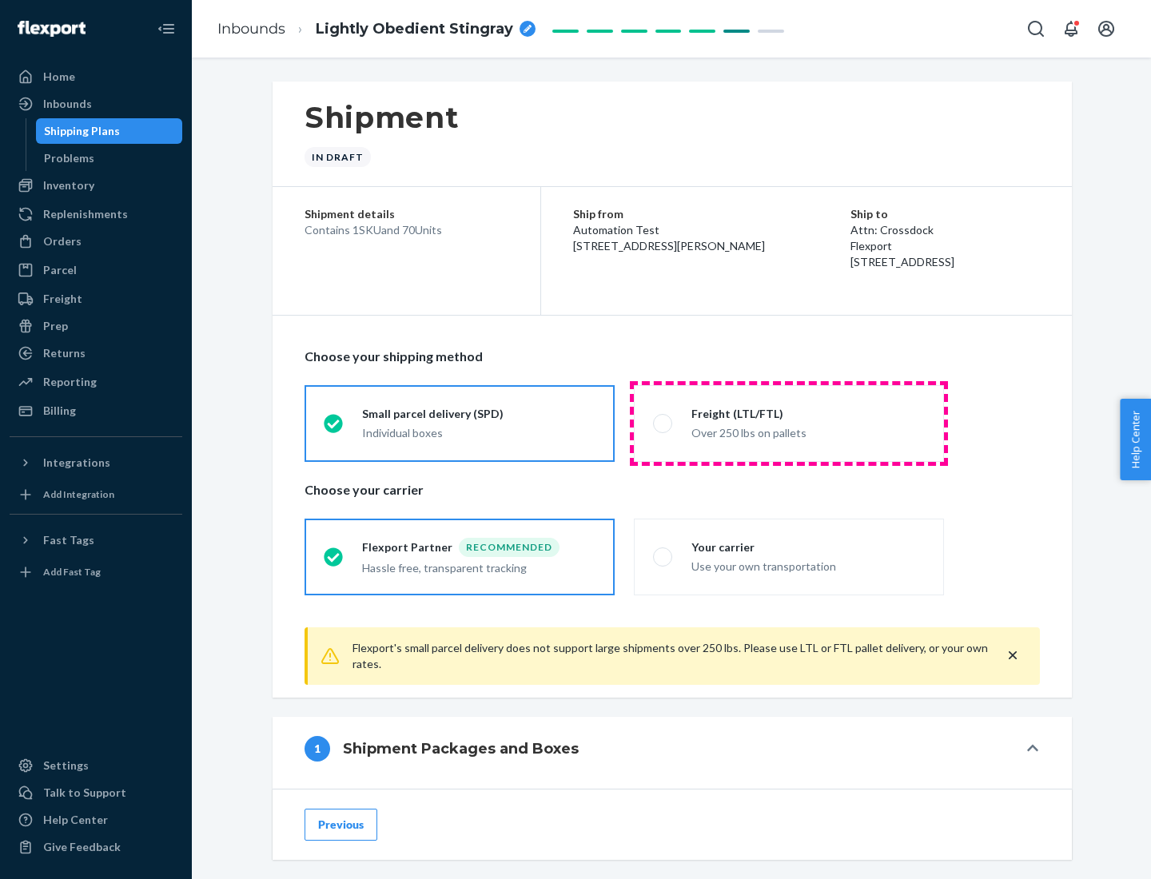
click at [789, 423] on div "Over 250 lbs on pallets" at bounding box center [807, 431] width 233 height 19
click at [663, 423] on input "Freight (LTL/FTL) Over 250 lbs on pallets" at bounding box center [658, 423] width 10 height 10
radio input "true"
radio input "false"
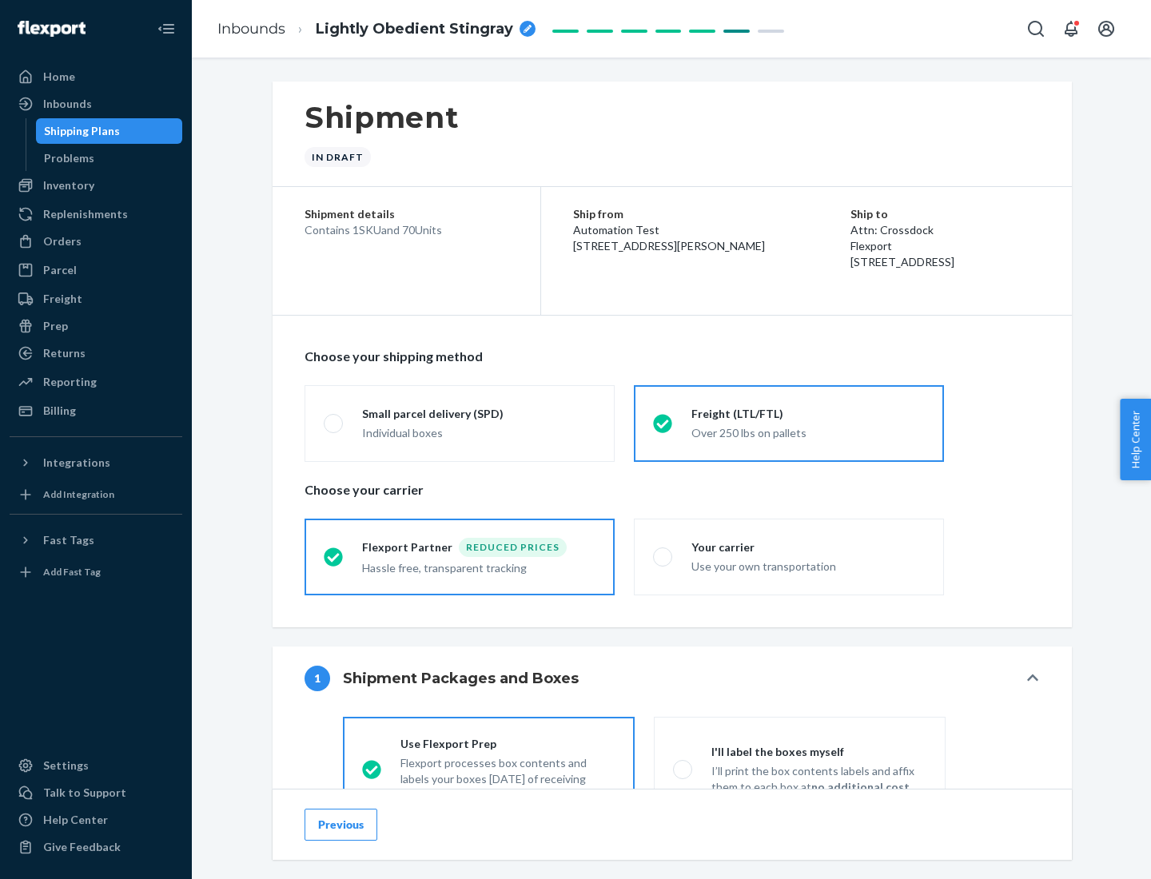
scroll to position [89, 0]
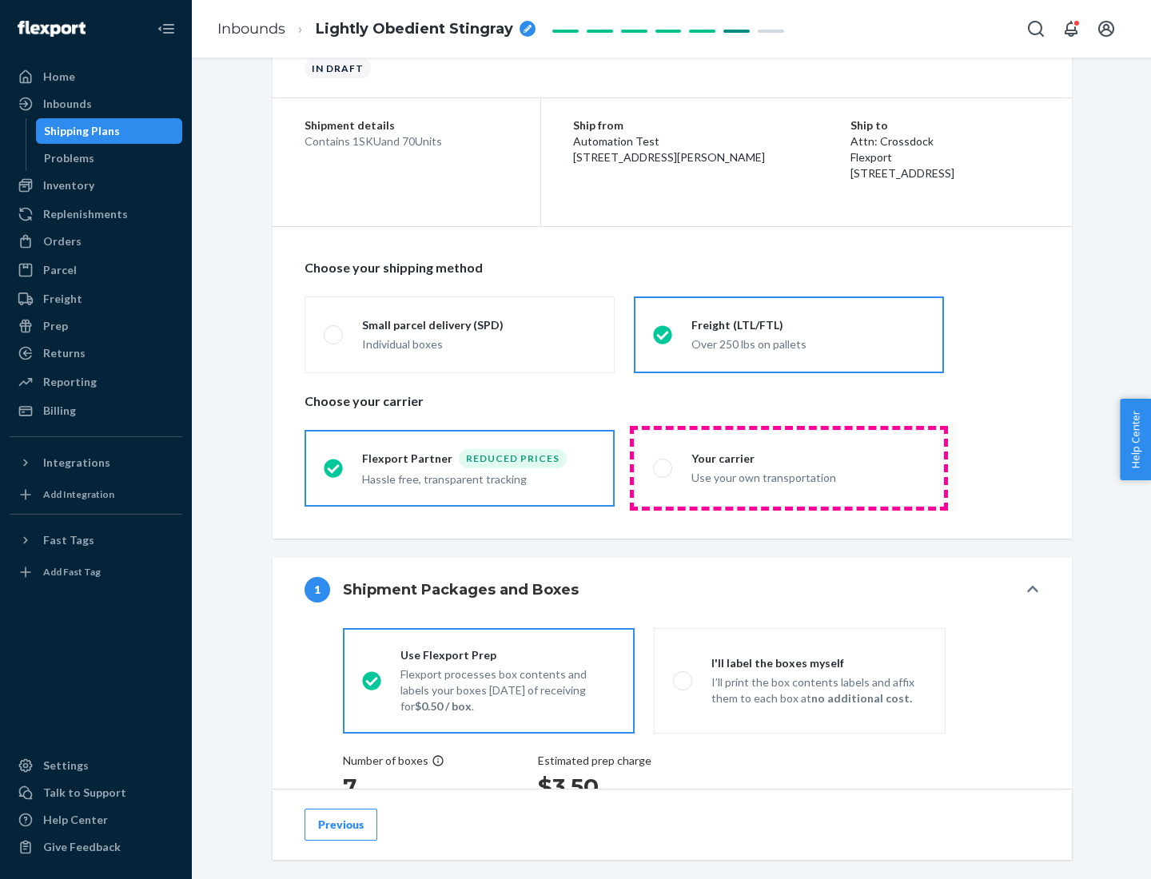
click at [789, 467] on div "Use your own transportation" at bounding box center [807, 476] width 233 height 19
click at [663, 467] on input "Your carrier Use your own transportation" at bounding box center [658, 468] width 10 height 10
radio input "true"
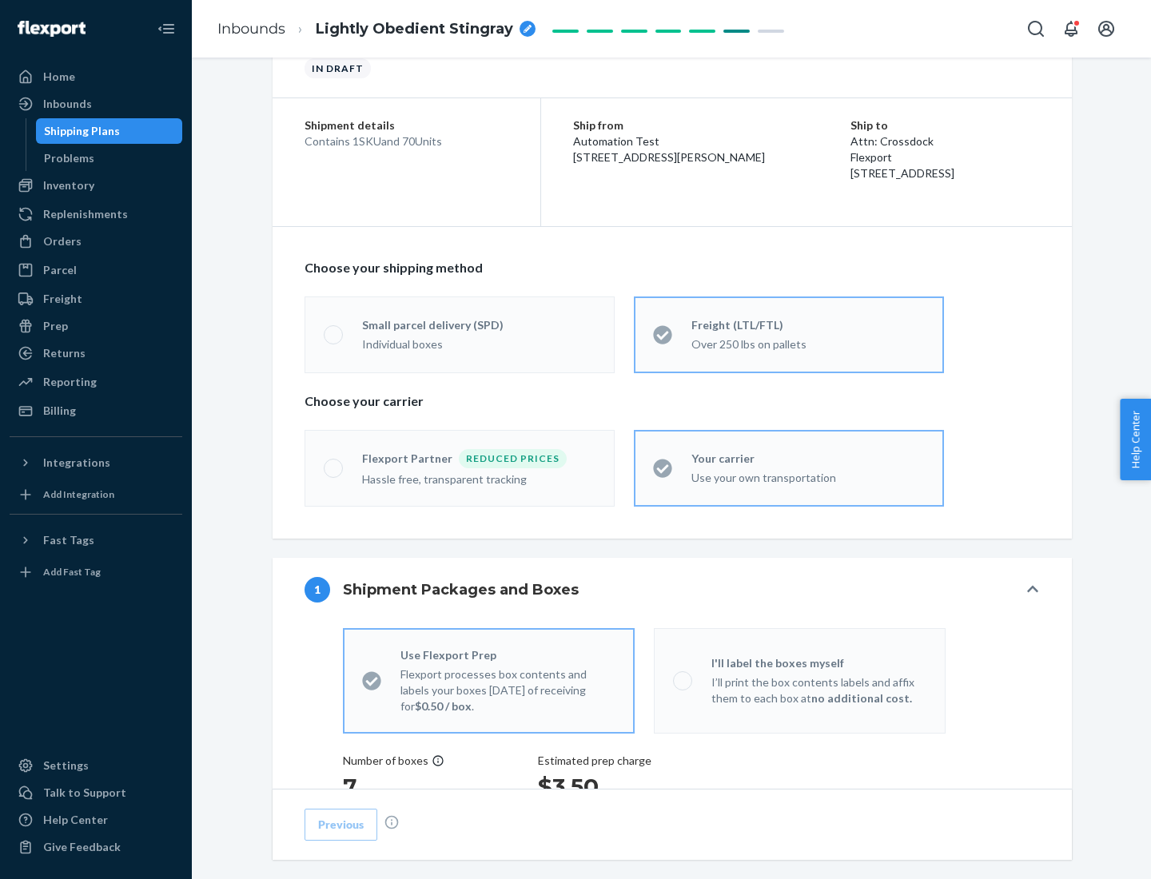
radio input "false"
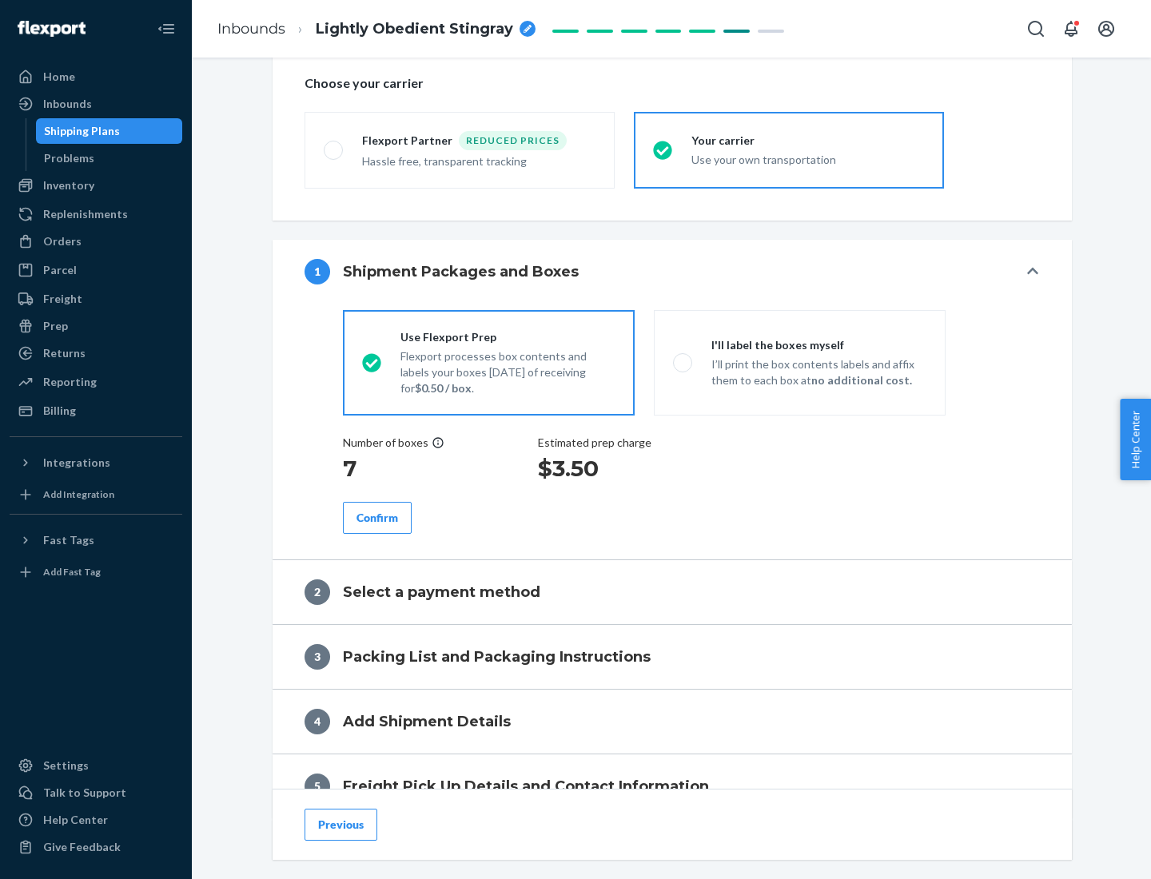
scroll to position [301, 0]
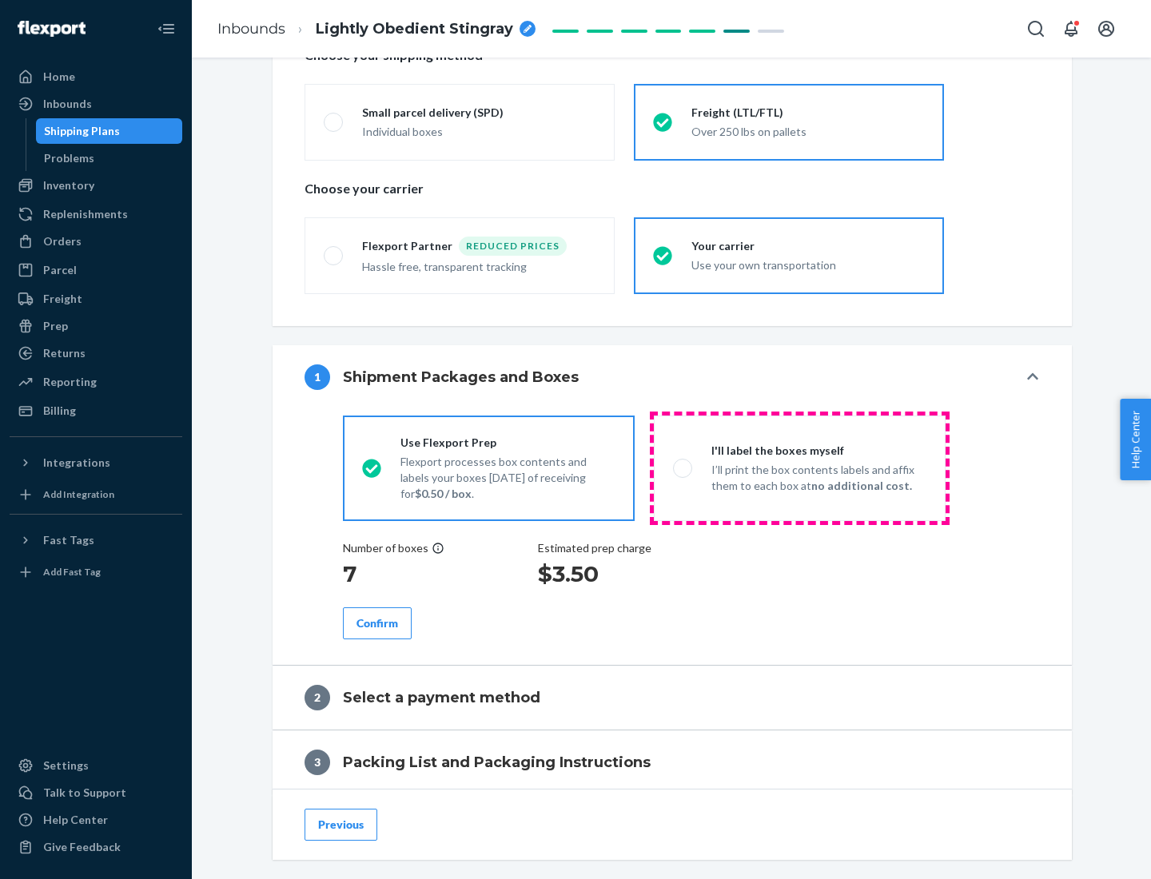
click at [799, 467] on p "I’ll print the box contents labels and affix them to each box at no additional …" at bounding box center [818, 478] width 215 height 32
click at [683, 467] on input "I'll label the boxes myself I’ll print the box contents labels and affix them t…" at bounding box center [678, 468] width 10 height 10
radio input "true"
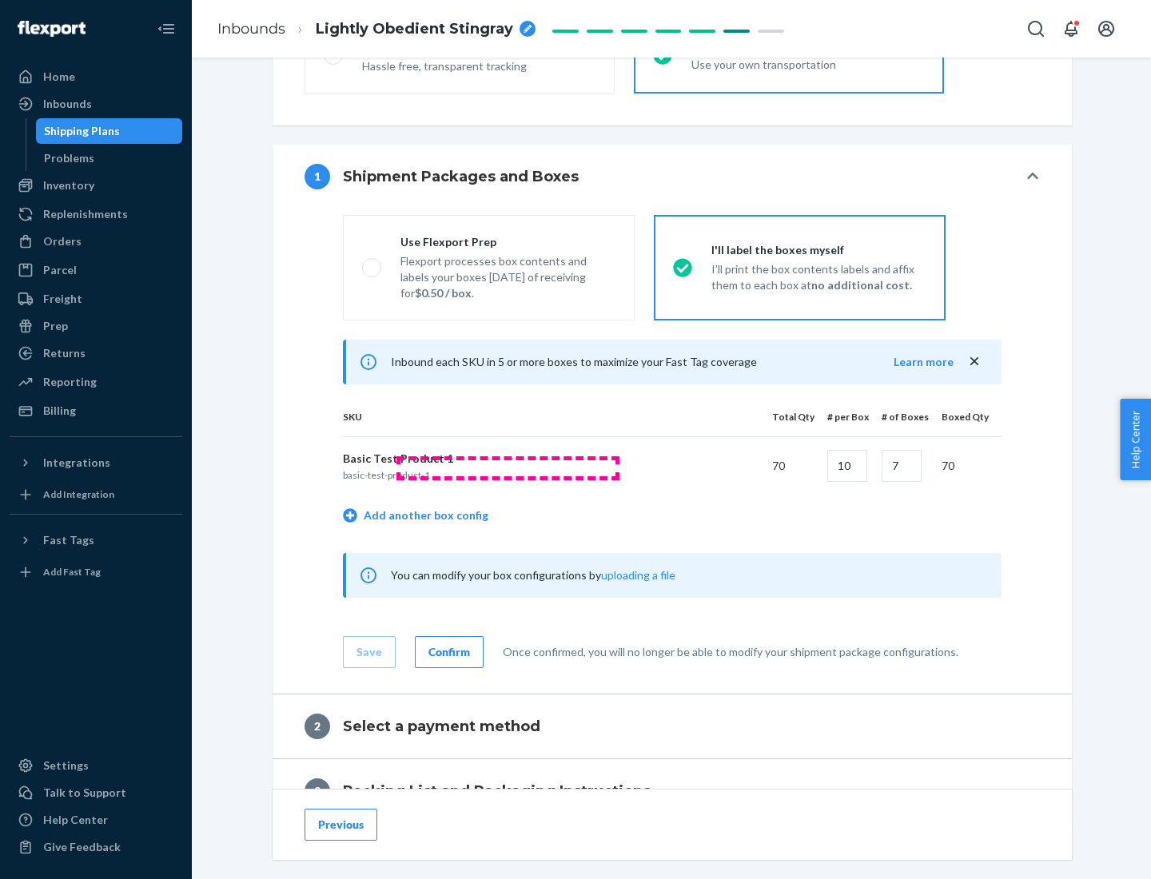
scroll to position [276, 0]
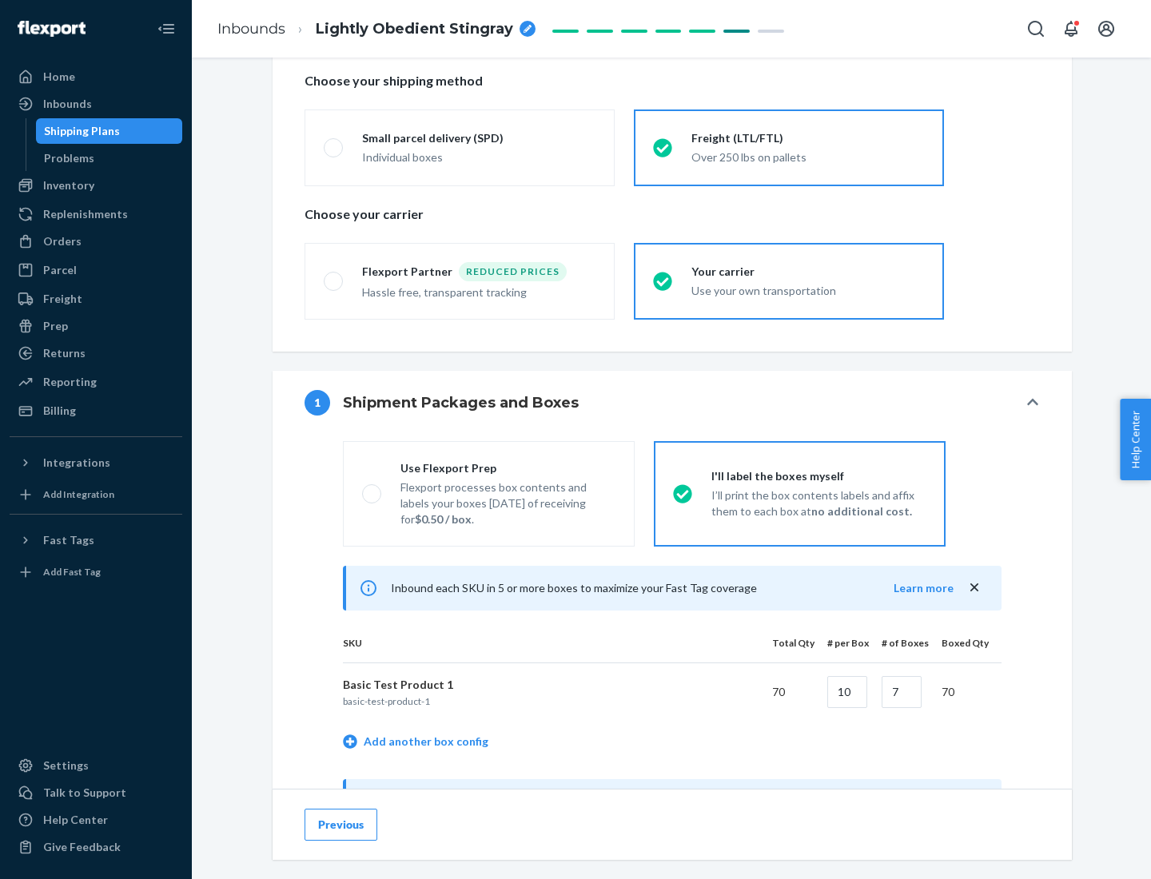
click at [507, 467] on div "Use Flexport Prep" at bounding box center [507, 468] width 215 height 16
click at [372, 488] on input "Use Flexport Prep Flexport processes box contents and labels your boxes [DATE] …" at bounding box center [367, 493] width 10 height 10
radio input "true"
radio input "false"
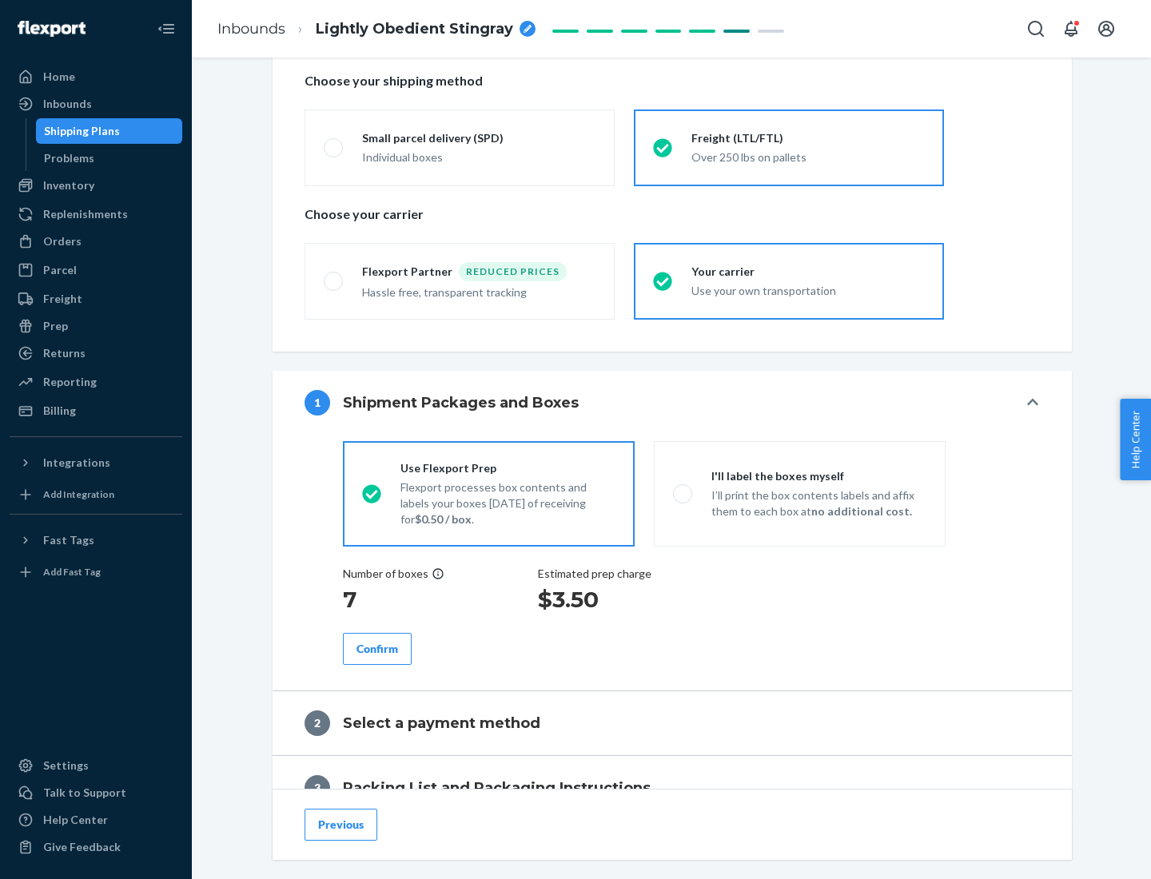
scroll to position [456, 0]
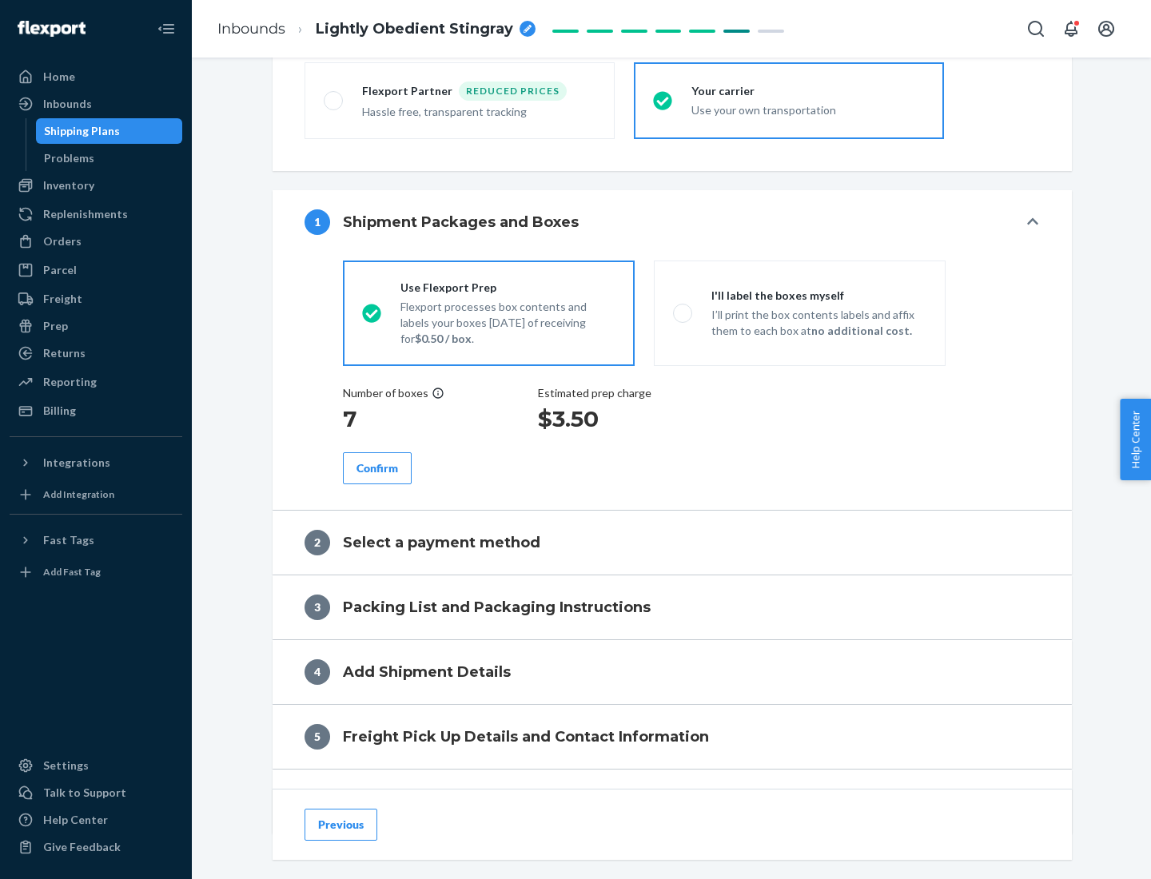
click at [377, 467] on div "Confirm" at bounding box center [377, 468] width 42 height 16
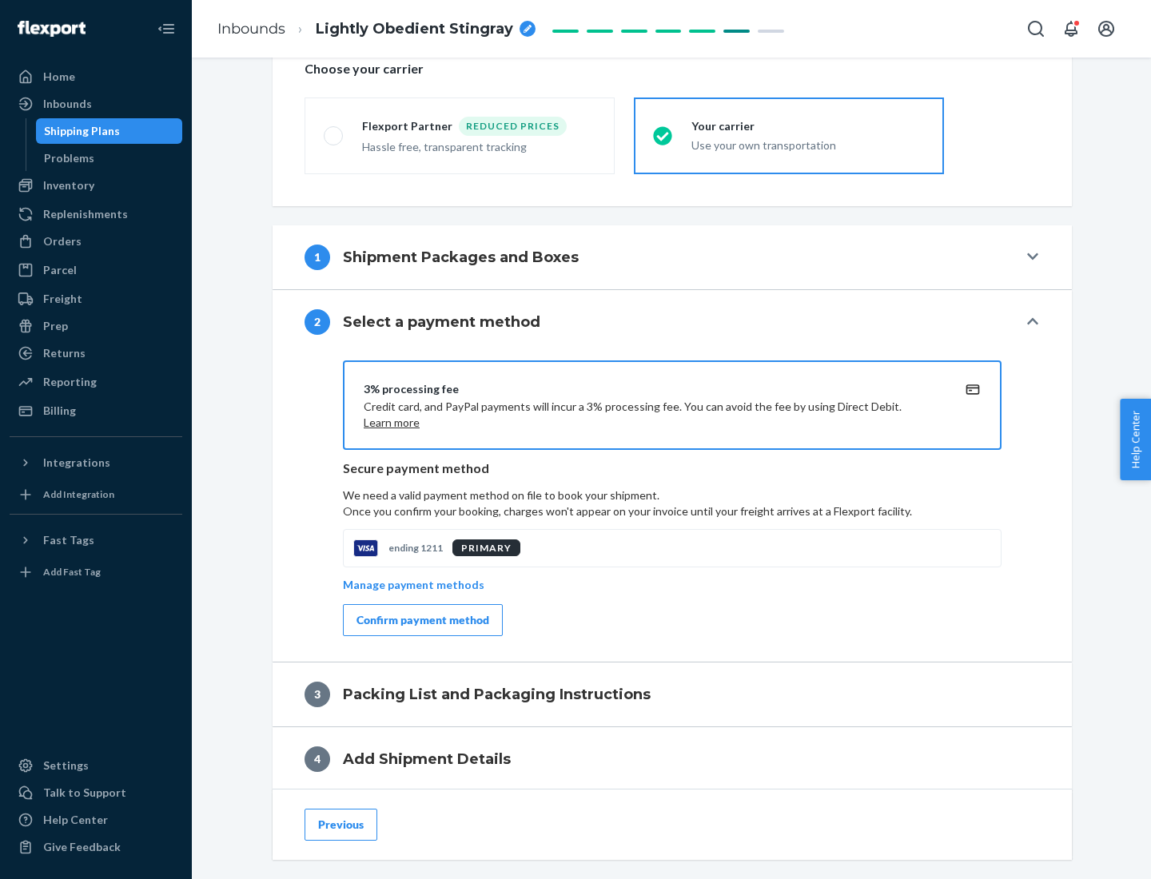
scroll to position [573, 0]
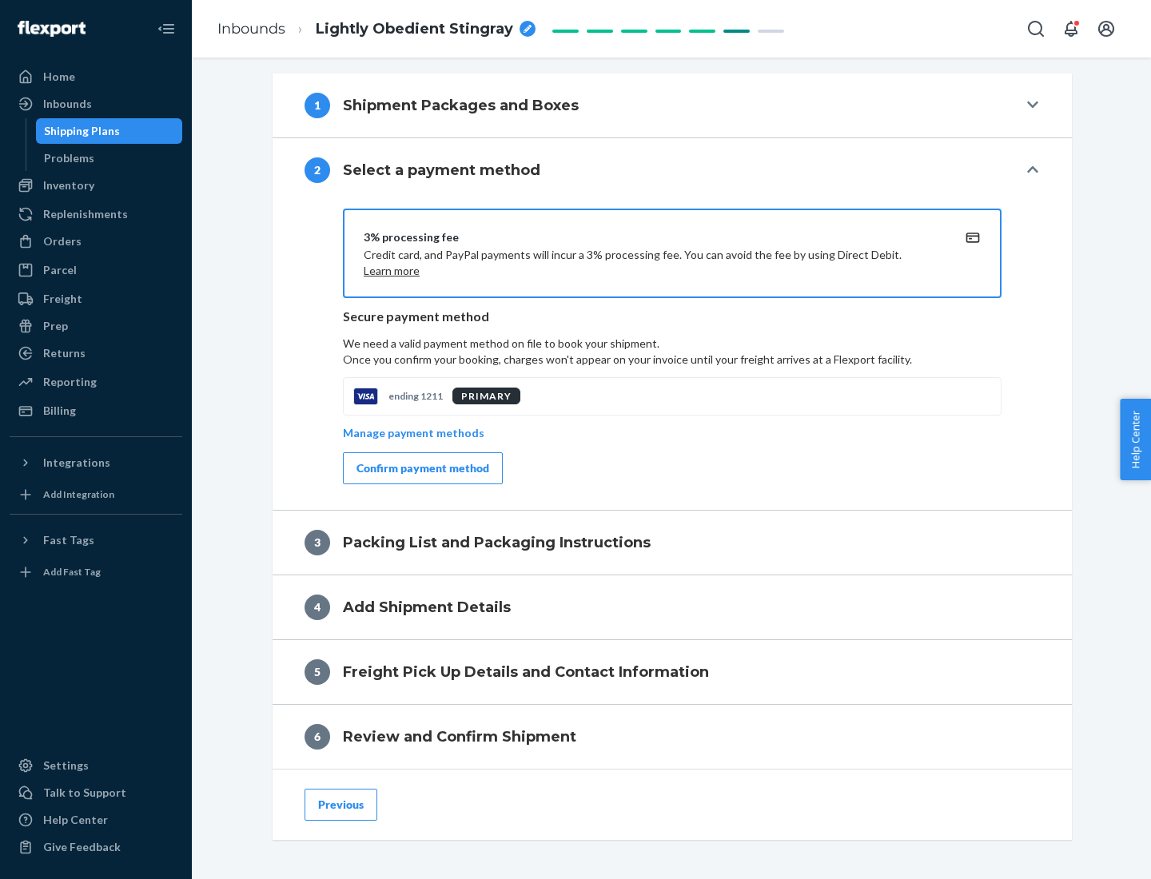
click at [421, 468] on div "Confirm payment method" at bounding box center [422, 468] width 133 height 16
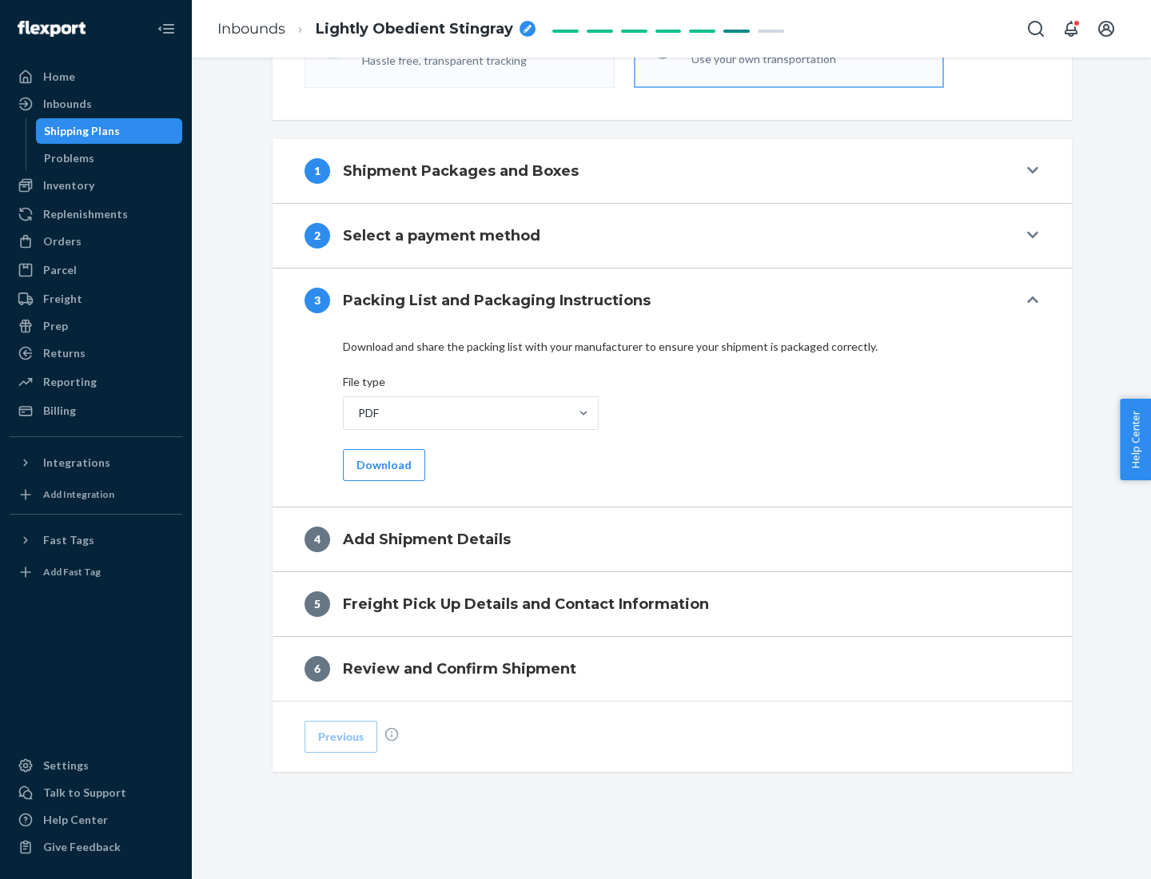
scroll to position [504, 0]
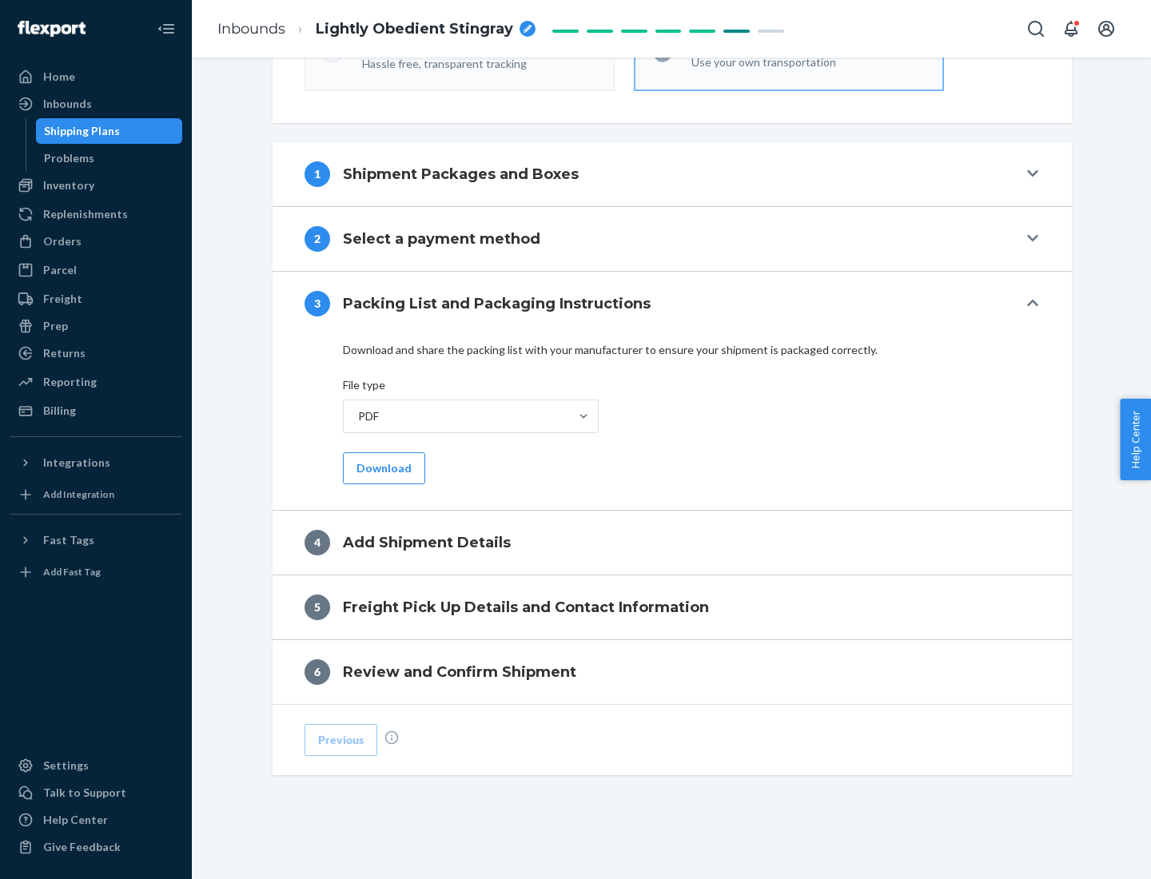
click at [382, 467] on button "Download" at bounding box center [384, 468] width 82 height 32
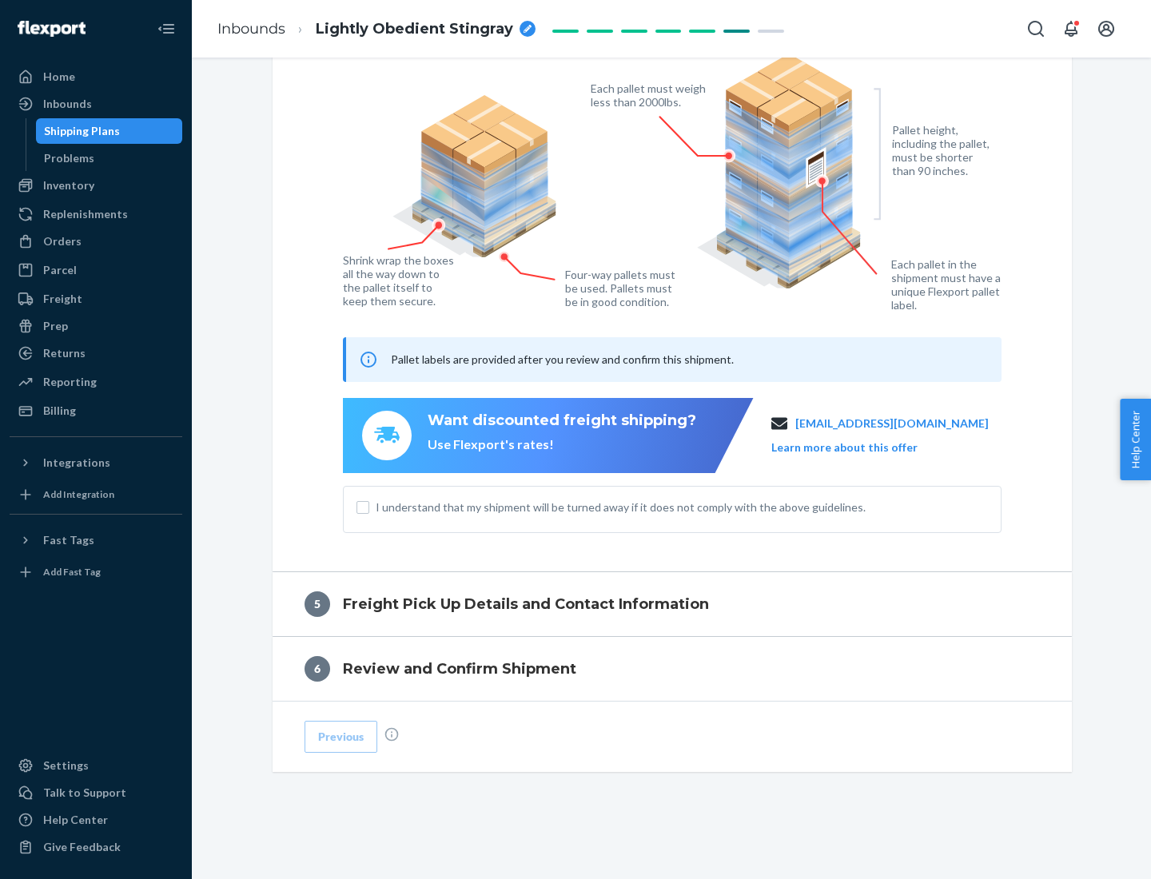
click at [672, 507] on span "I understand that my shipment will be turned away if it does not comply with th…" at bounding box center [682, 507] width 612 height 16
click at [369, 507] on input "I understand that my shipment will be turned away if it does not comply with th…" at bounding box center [362, 507] width 13 height 13
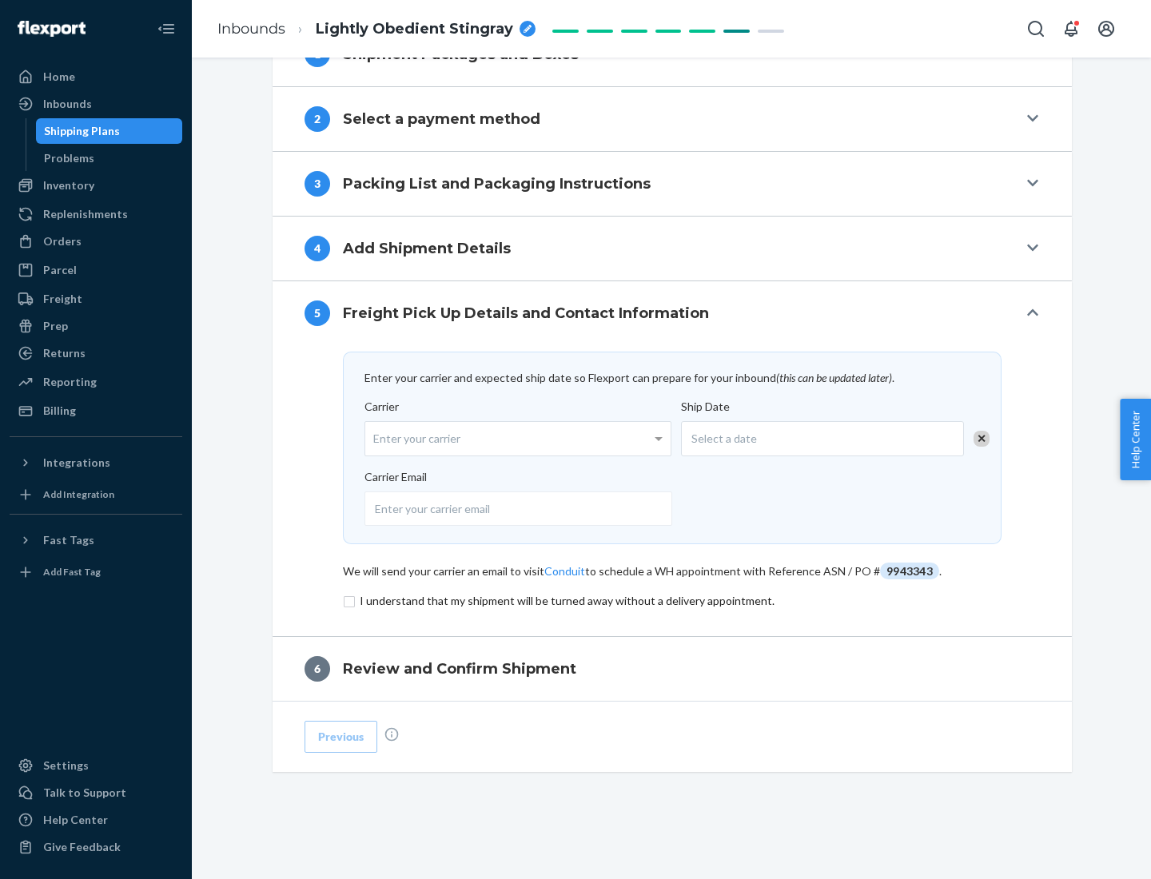
scroll to position [624, 0]
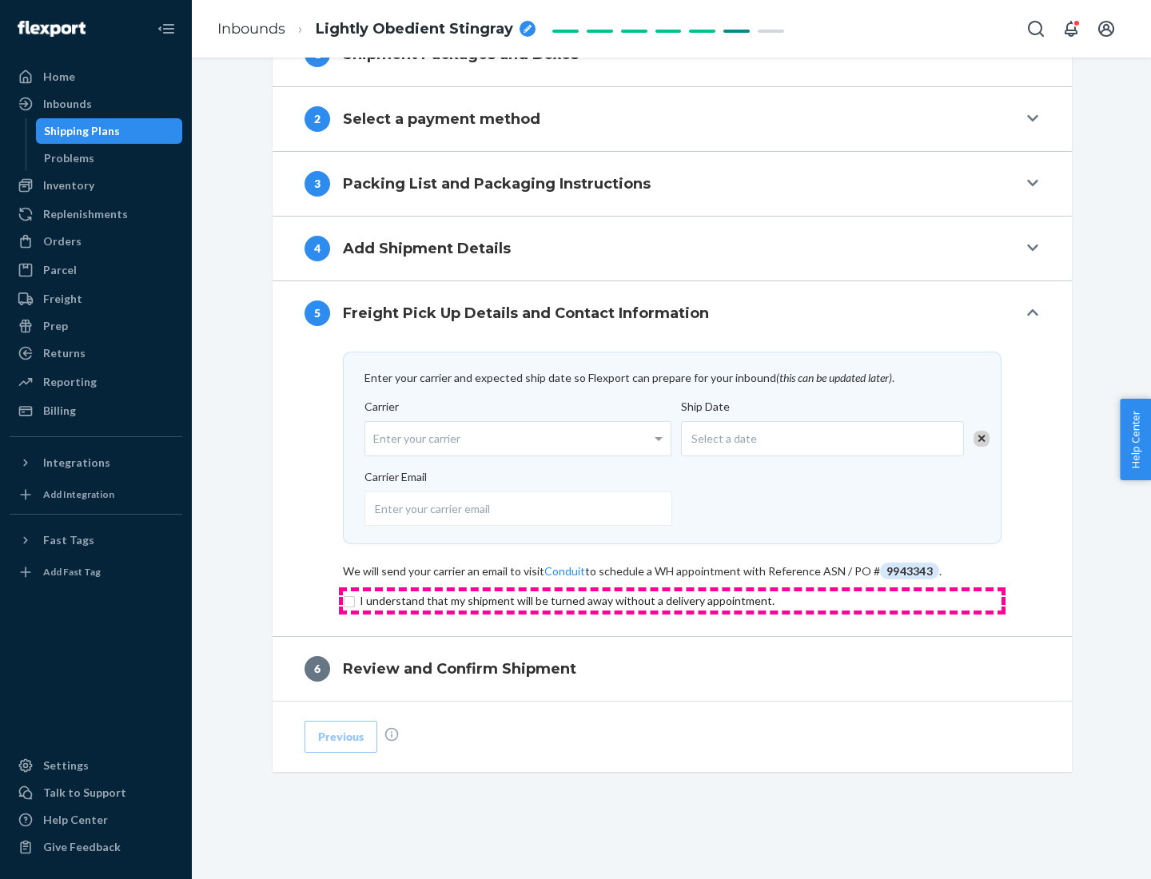
click at [672, 600] on input "checkbox" at bounding box center [672, 600] width 658 height 19
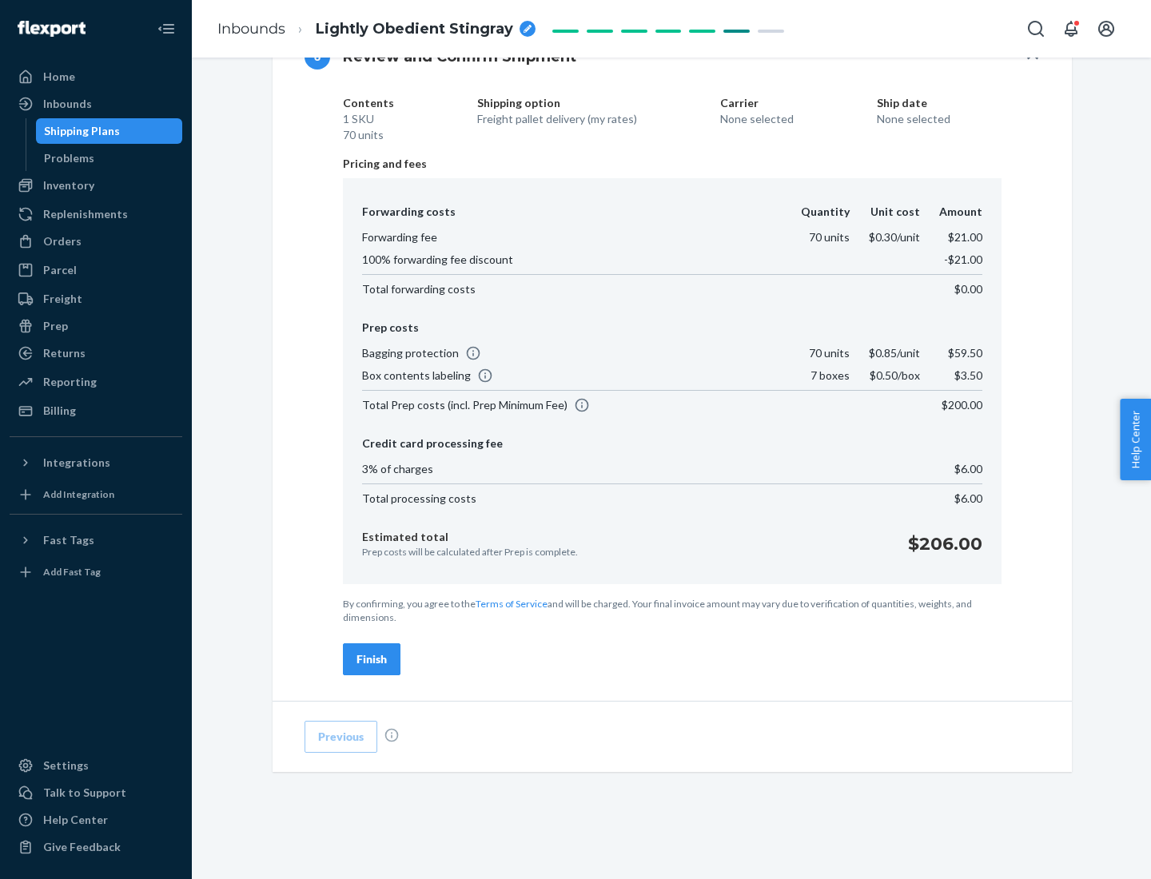
click at [372, 659] on div "Finish" at bounding box center [371, 659] width 30 height 16
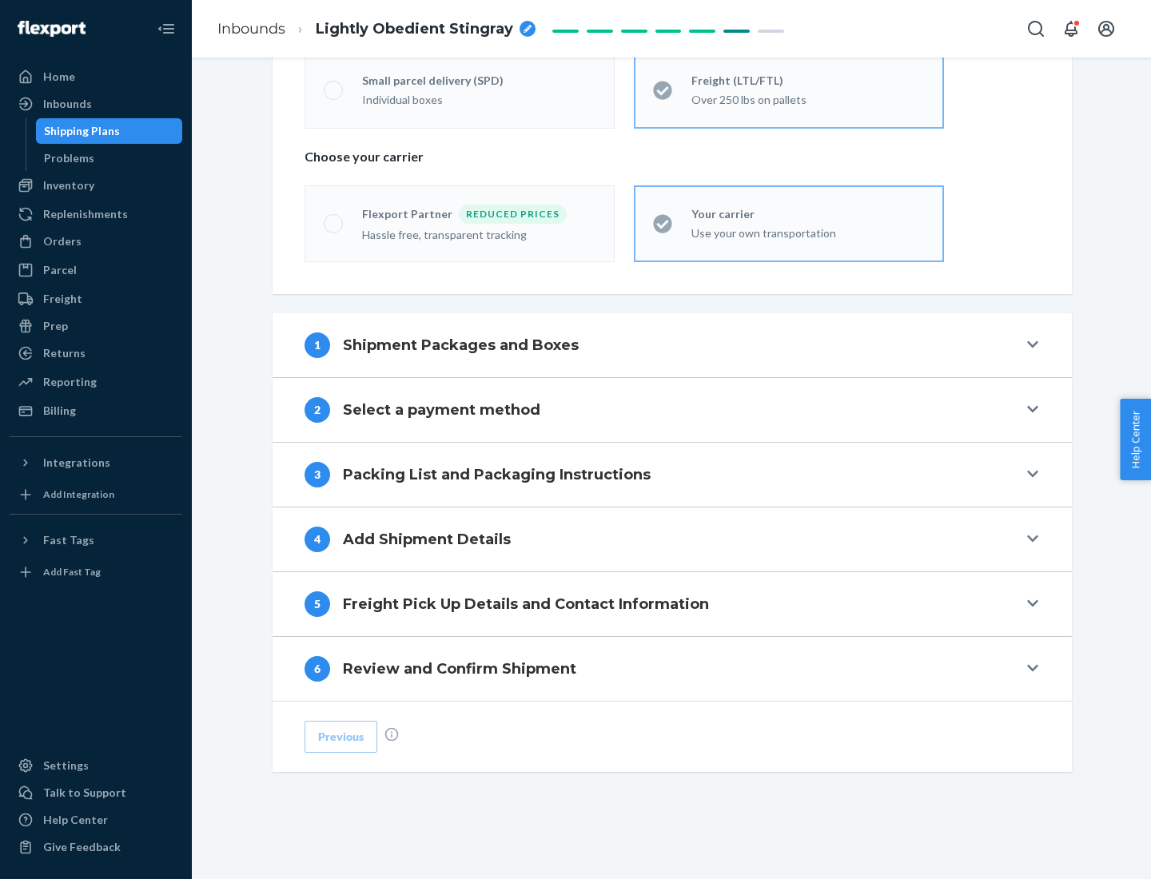
scroll to position [333, 0]
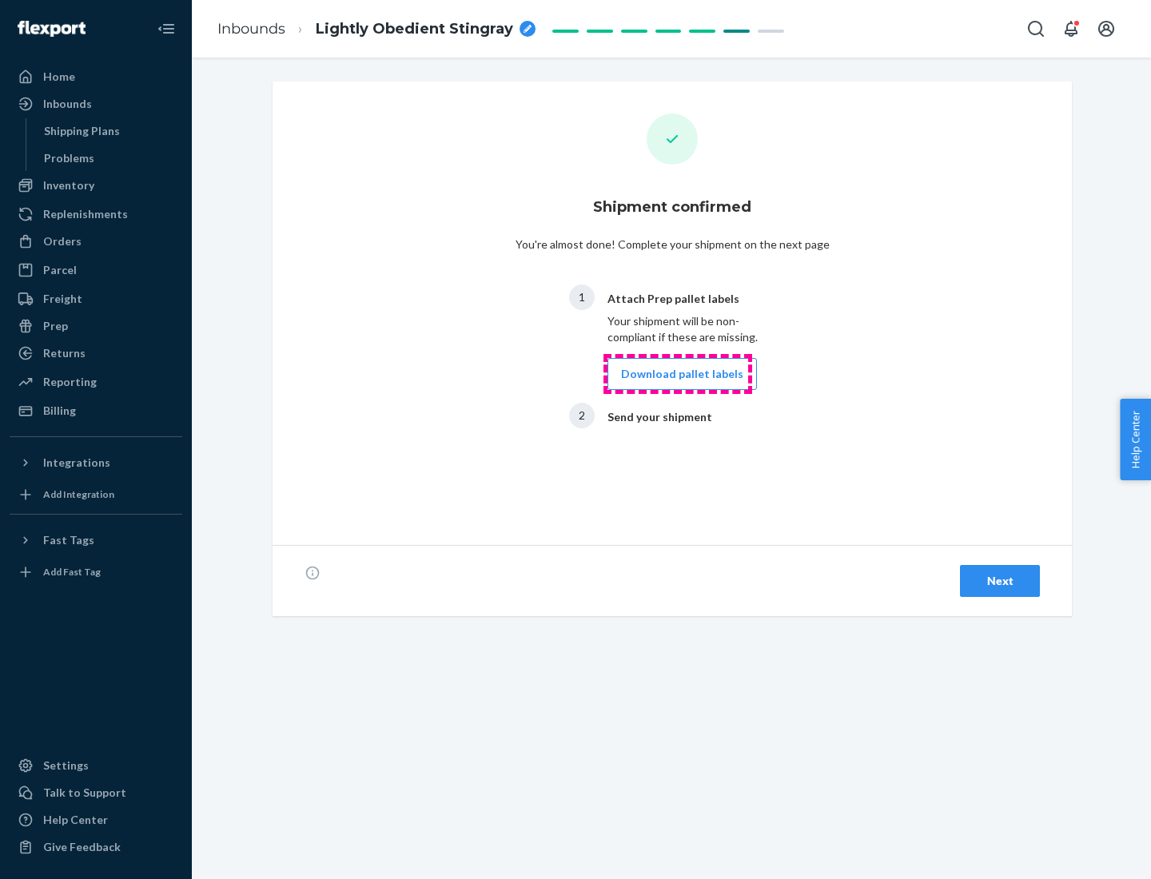
click at [678, 374] on button "Download pallet labels" at bounding box center [681, 374] width 149 height 32
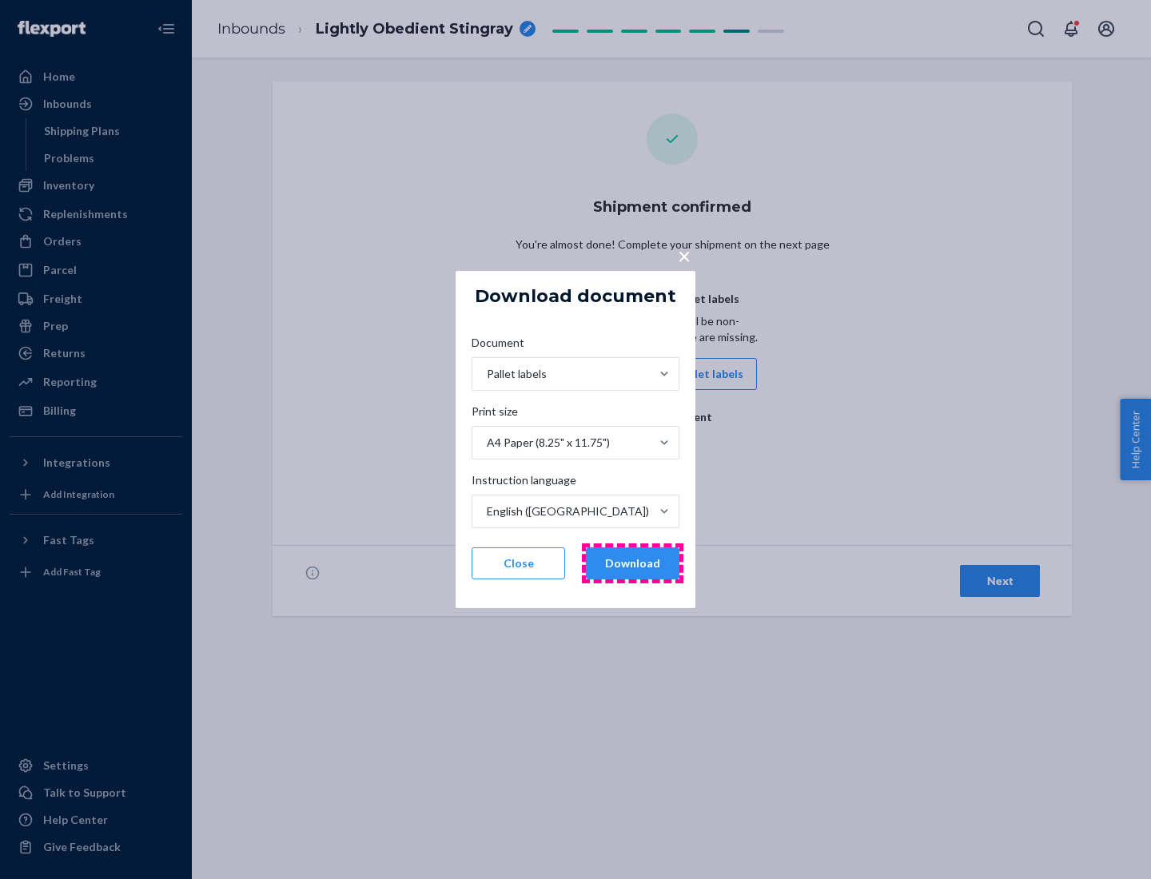
click at [632, 563] on button "Download" at bounding box center [632, 563] width 93 height 32
click at [683, 255] on span "×" at bounding box center [684, 255] width 13 height 27
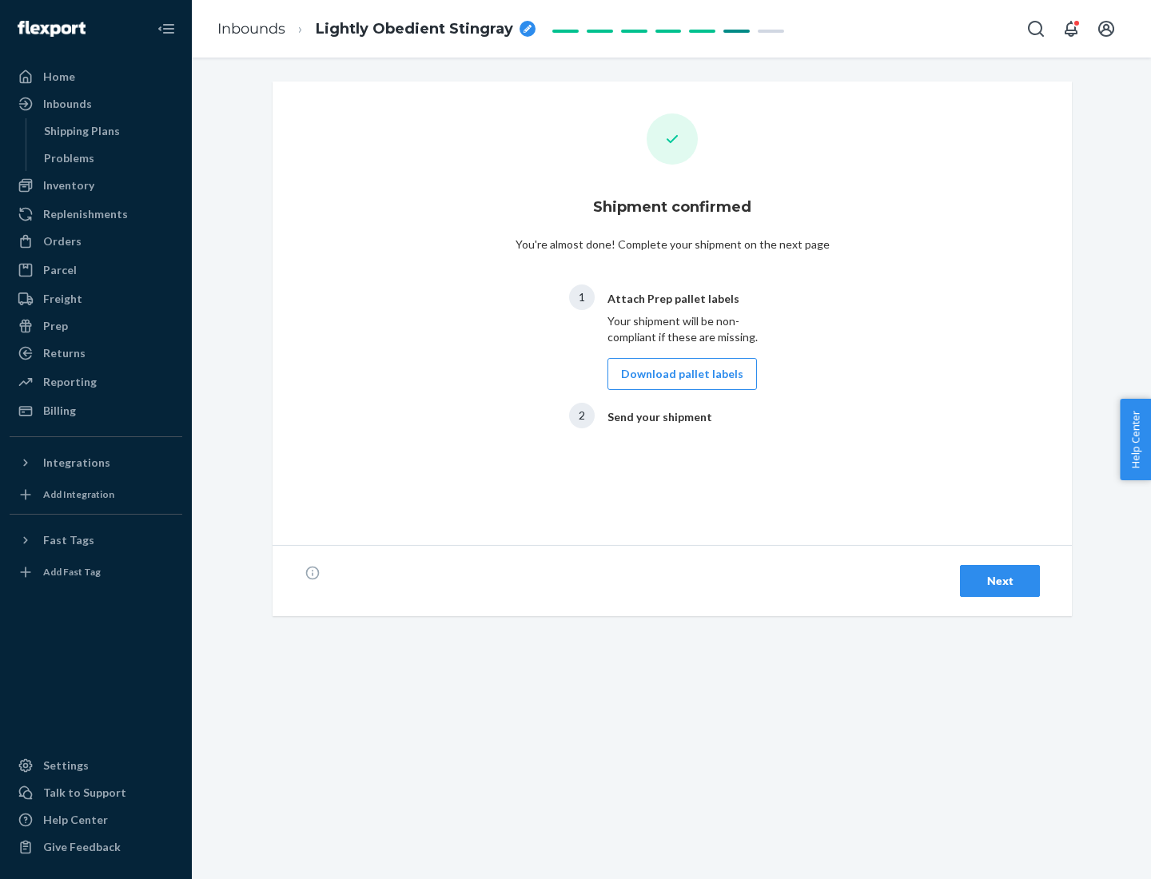
click at [1000, 581] on div "Next" at bounding box center [999, 581] width 53 height 16
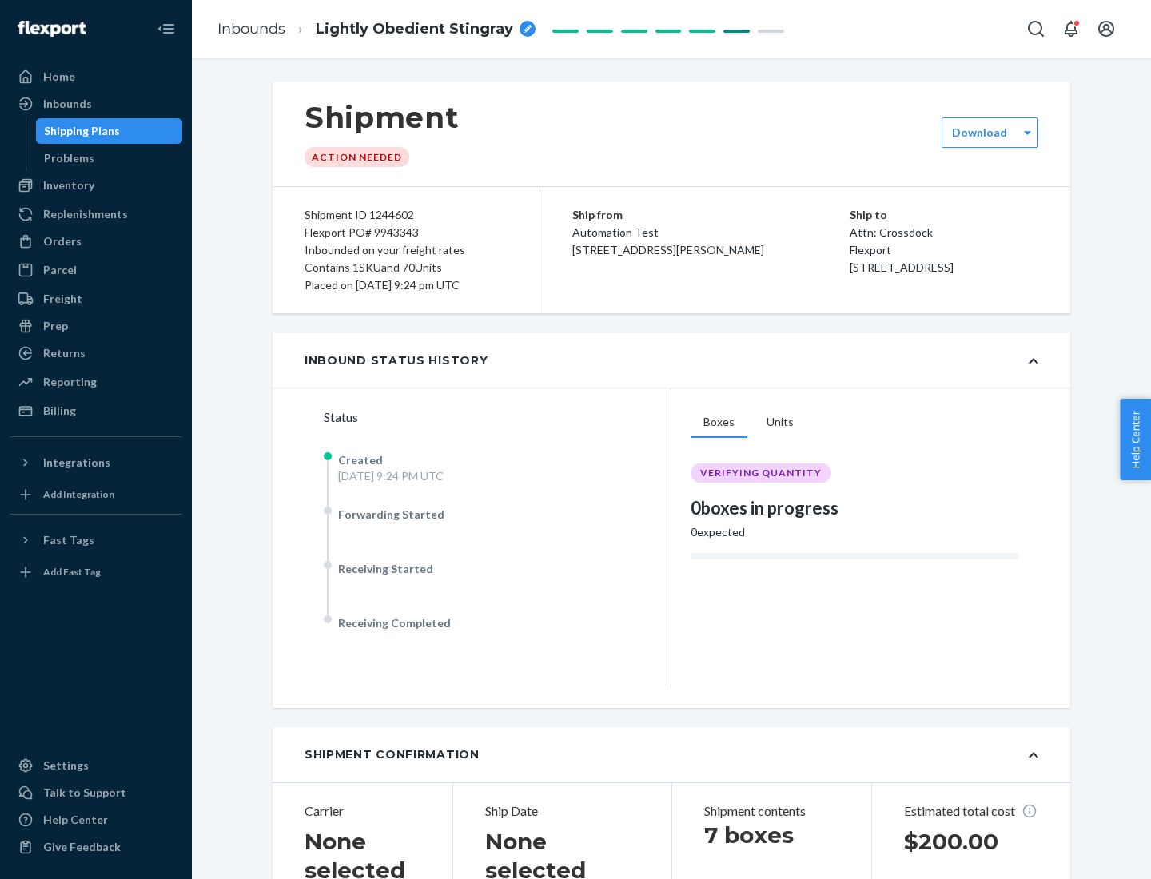
scroll to position [343, 0]
